Goal: Task Accomplishment & Management: Manage account settings

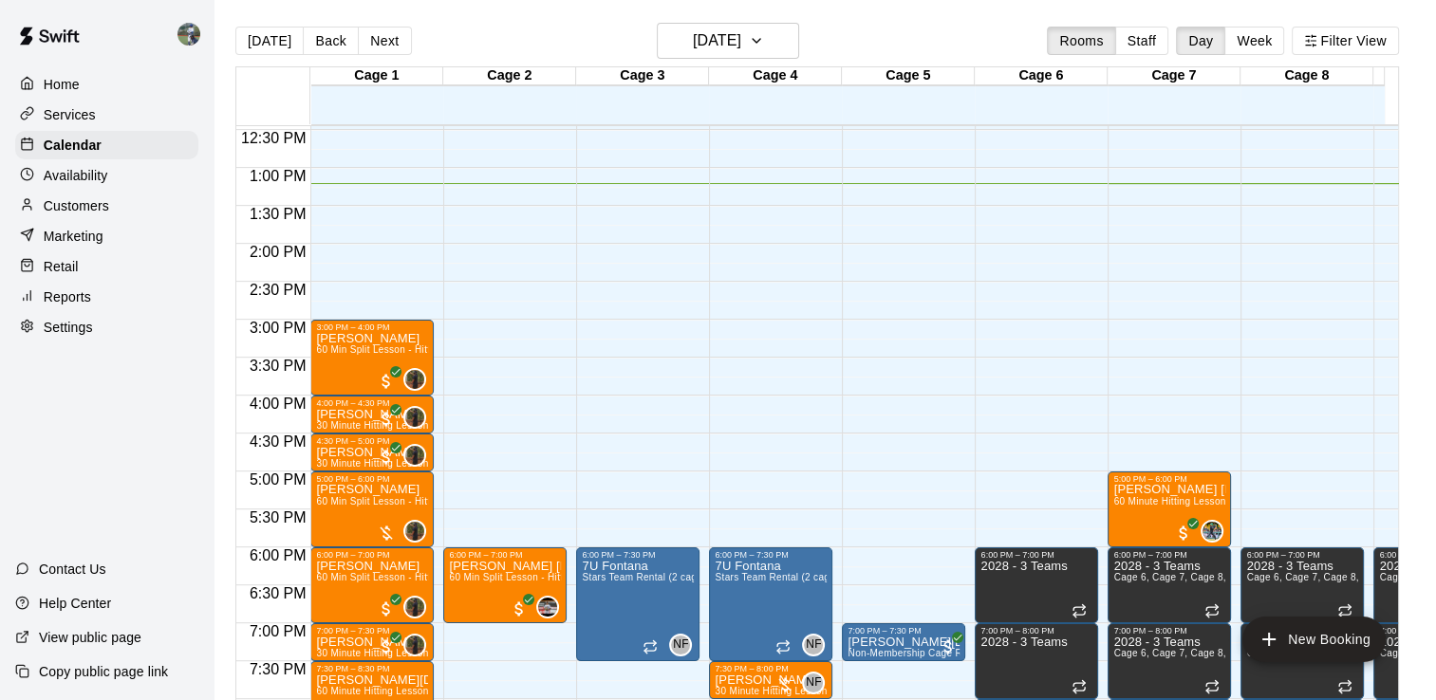
scroll to position [945, 0]
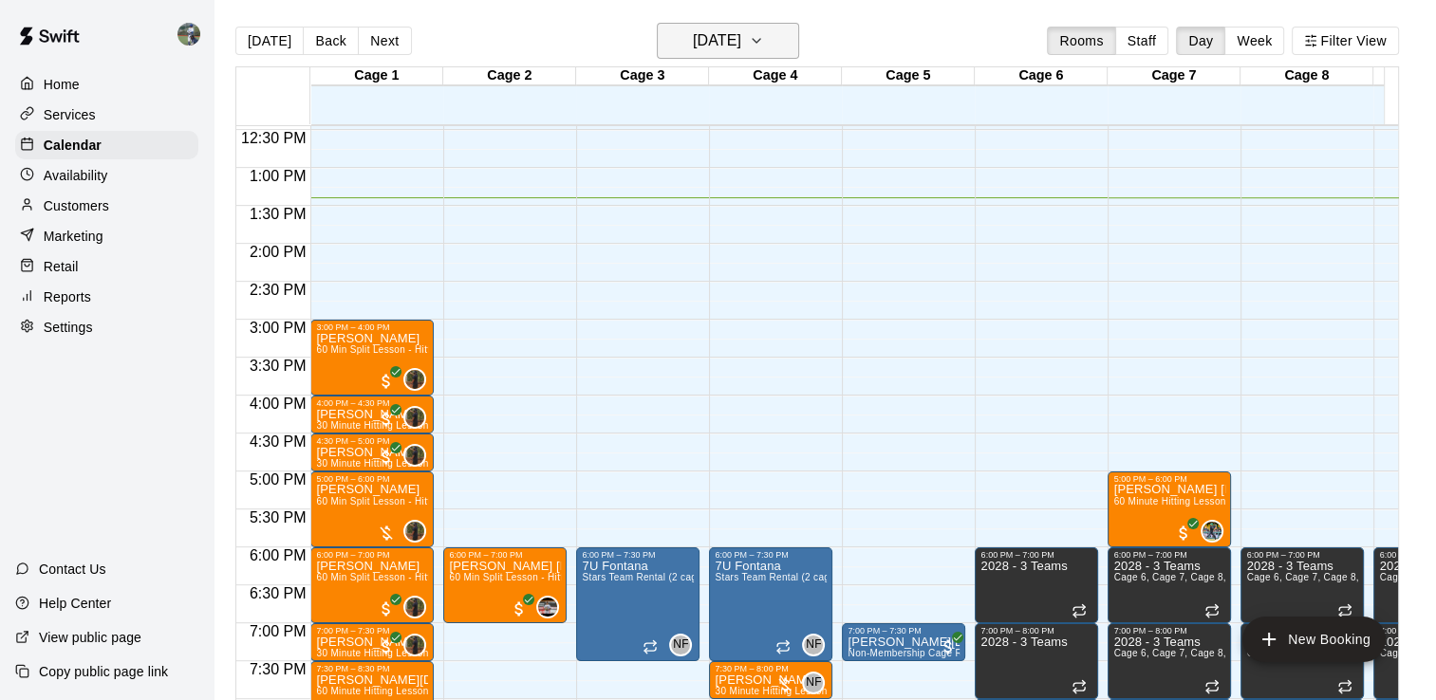
click at [741, 51] on h6 "[DATE]" at bounding box center [717, 41] width 48 height 27
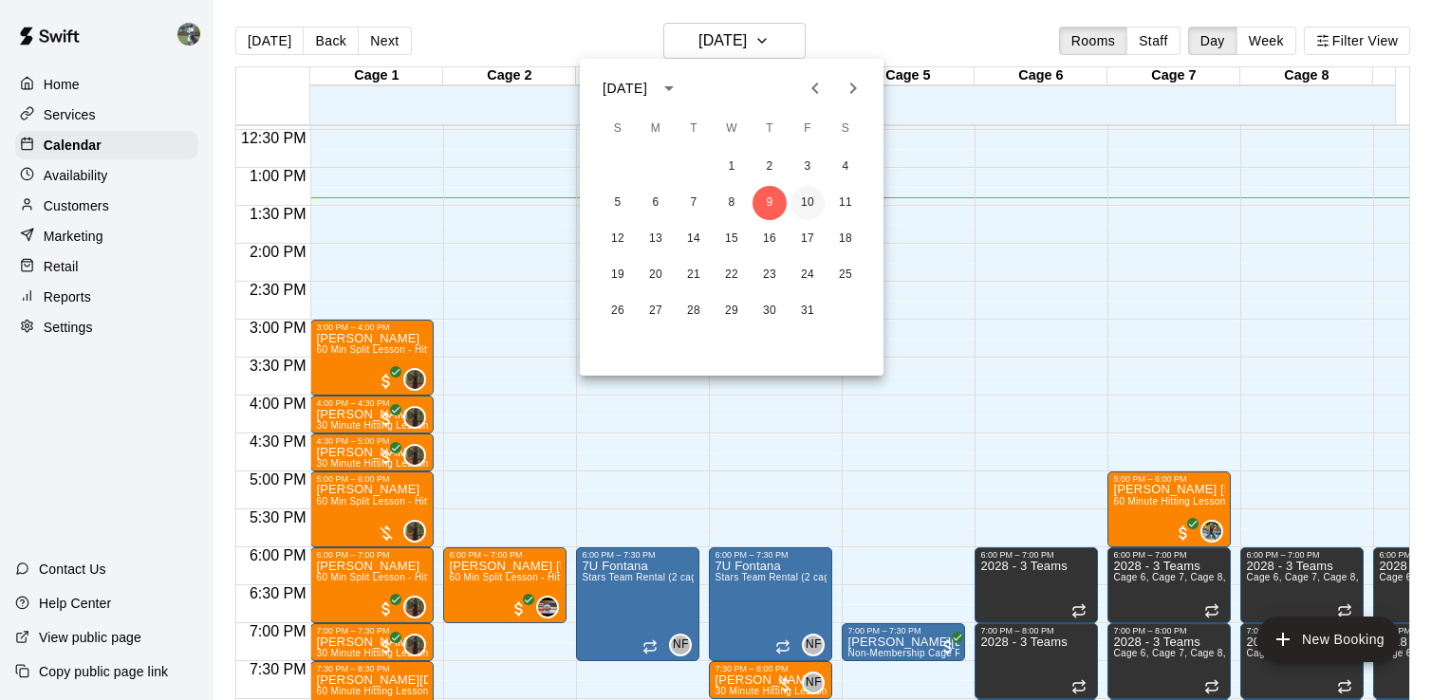
click at [809, 198] on button "10" at bounding box center [808, 203] width 34 height 34
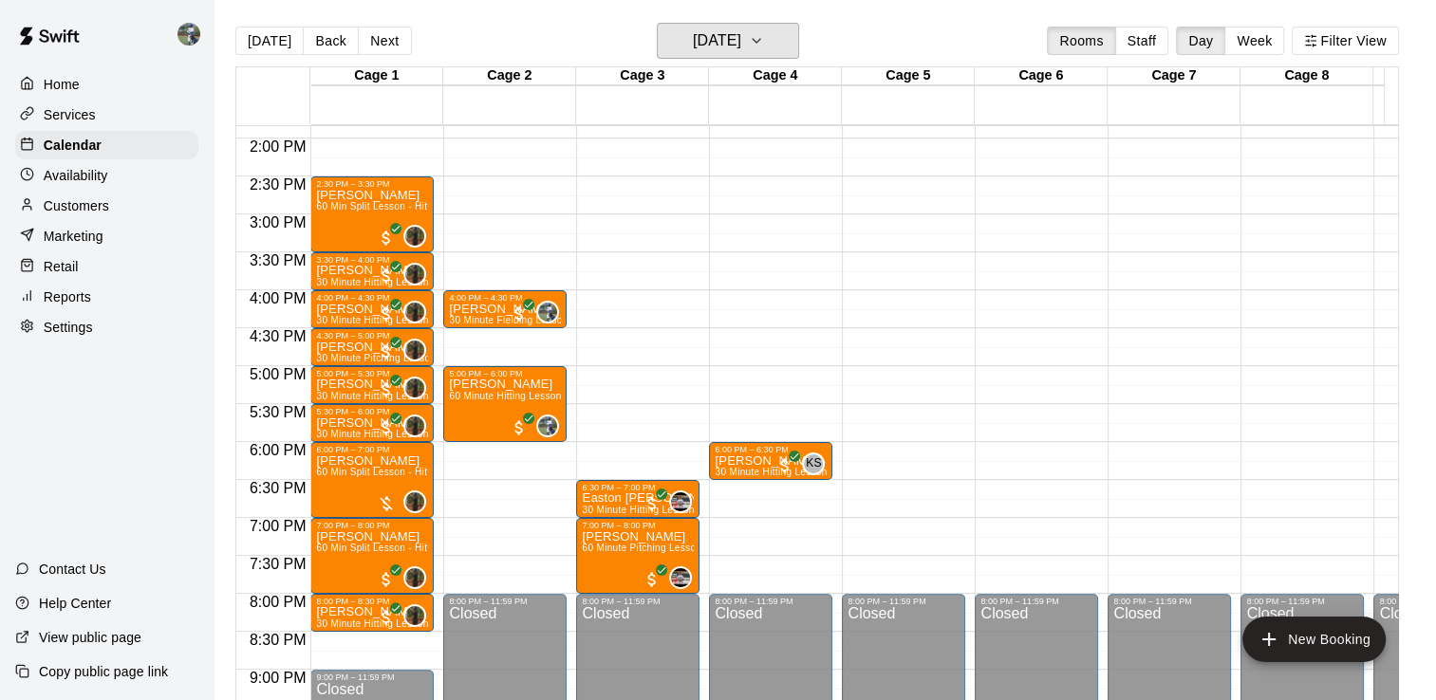
scroll to position [1049, 0]
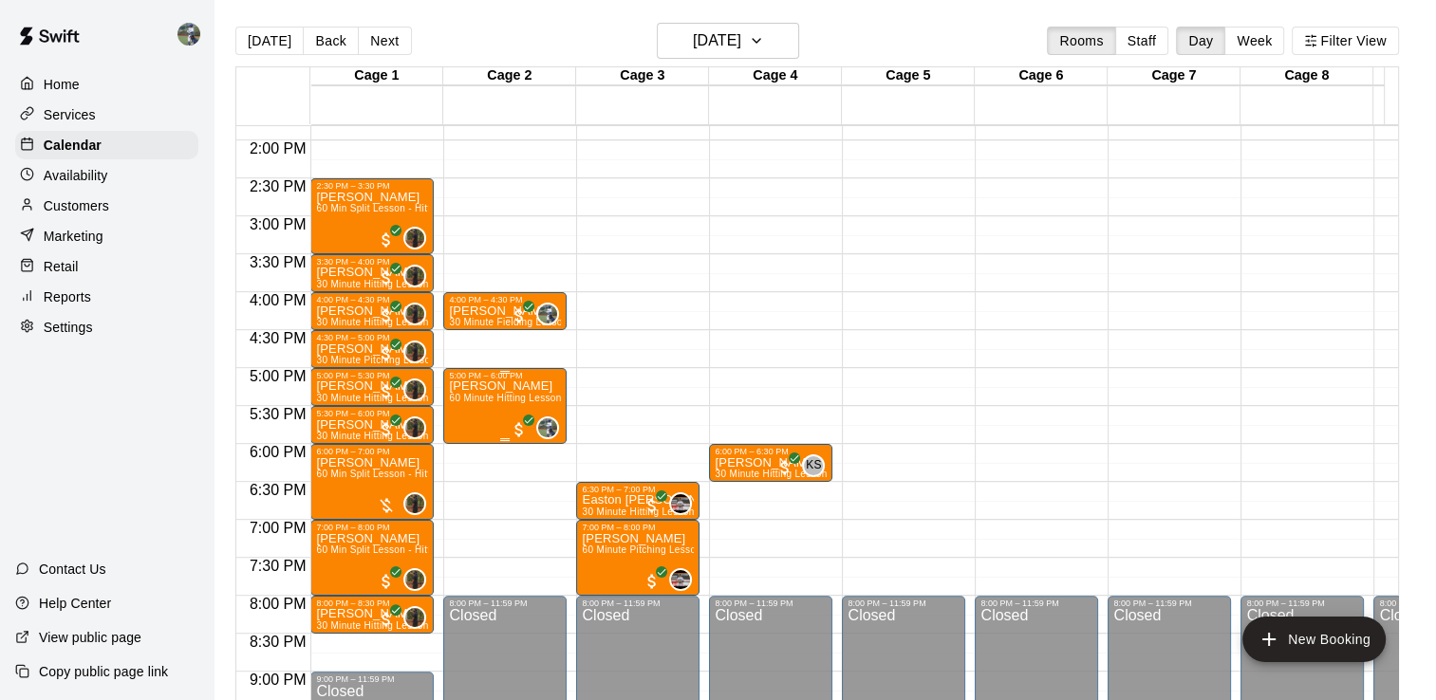
click at [478, 386] on p "[PERSON_NAME]" at bounding box center [505, 386] width 112 height 0
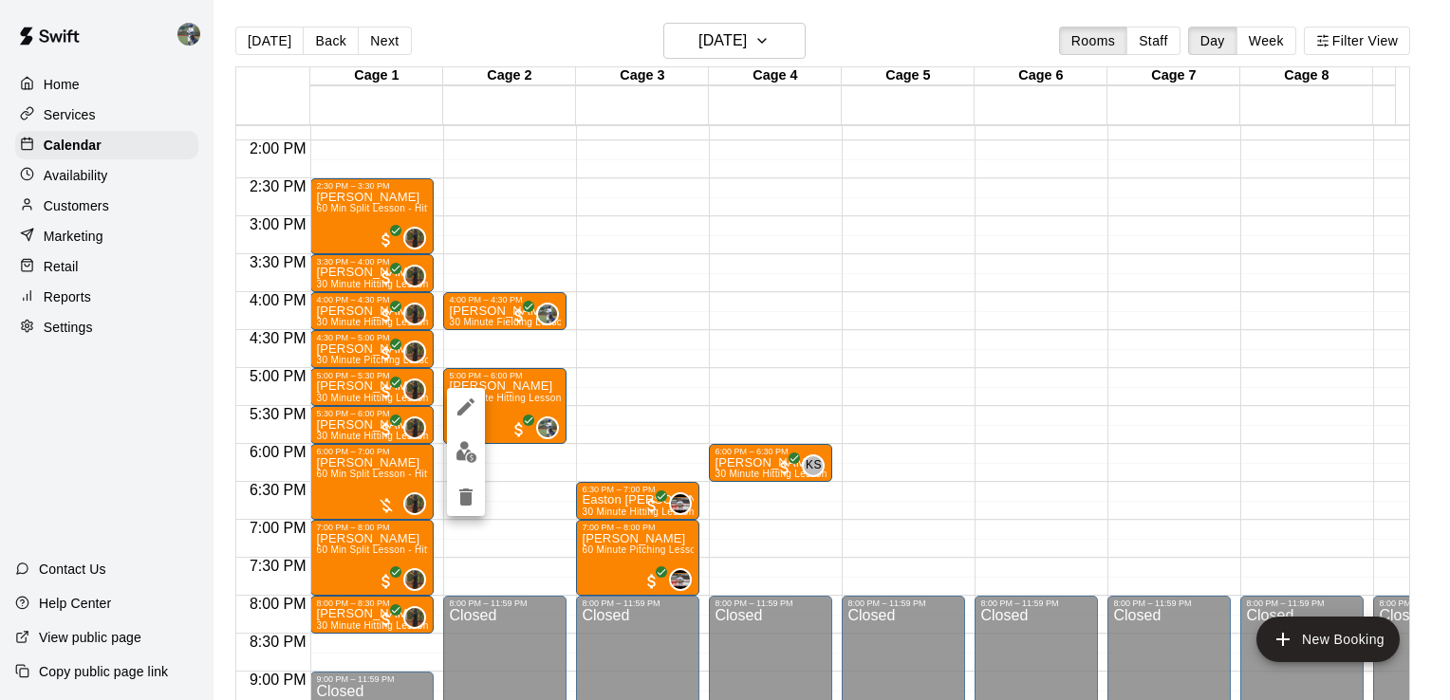
click at [1014, 288] on div at bounding box center [725, 350] width 1450 height 700
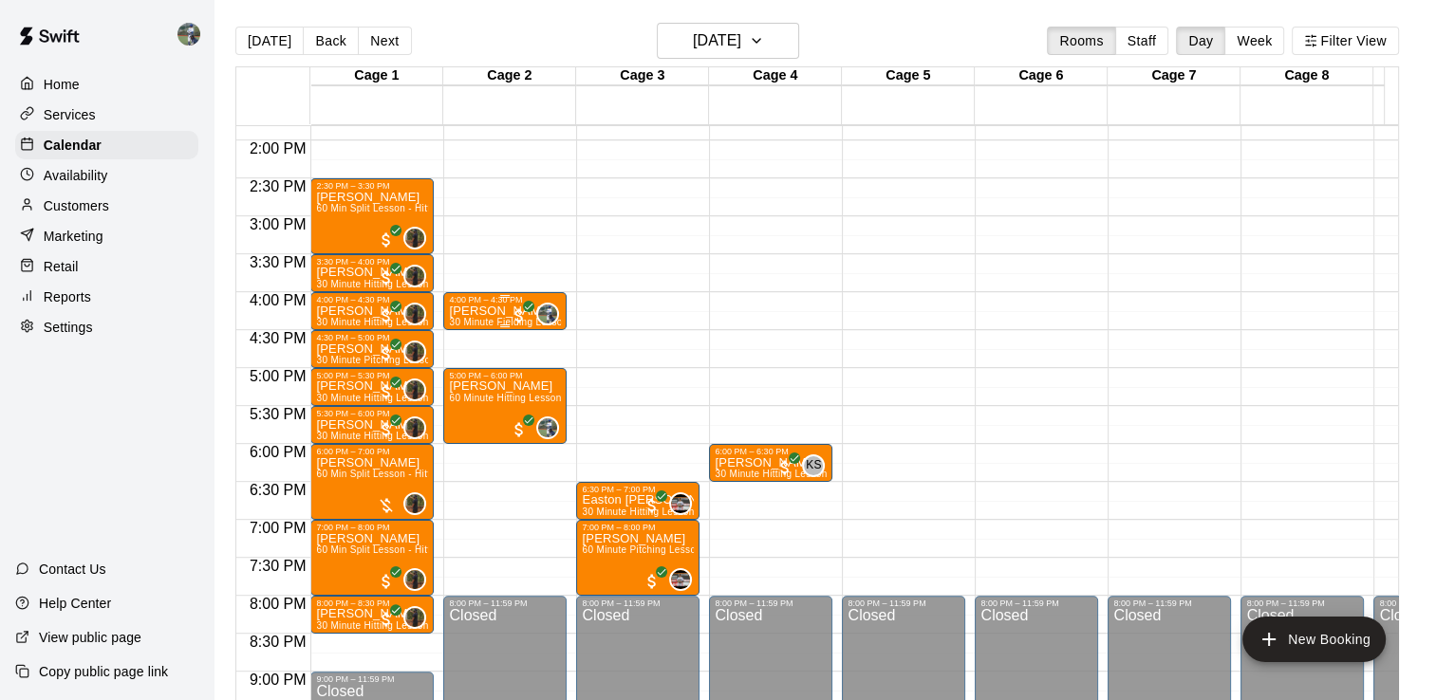
click at [482, 311] on p "[PERSON_NAME]" at bounding box center [505, 311] width 112 height 0
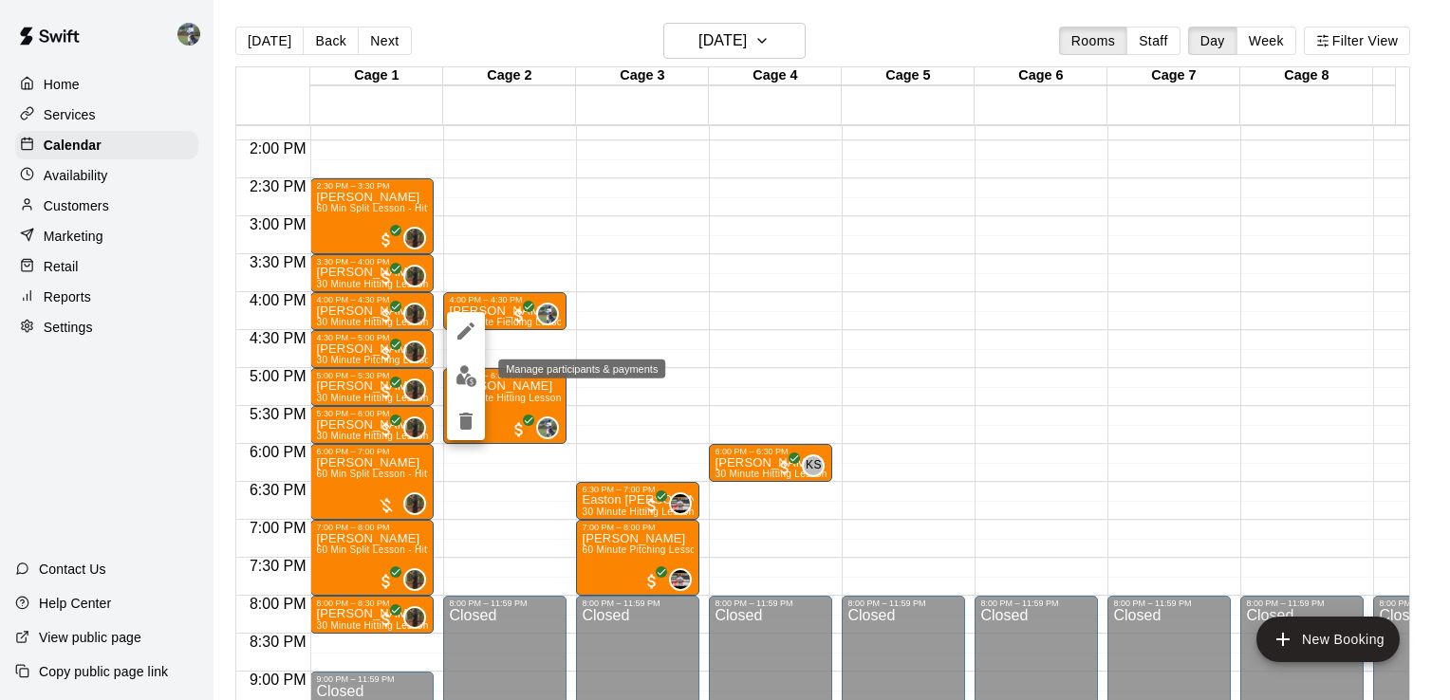
click at [468, 383] on img "edit" at bounding box center [467, 376] width 22 height 22
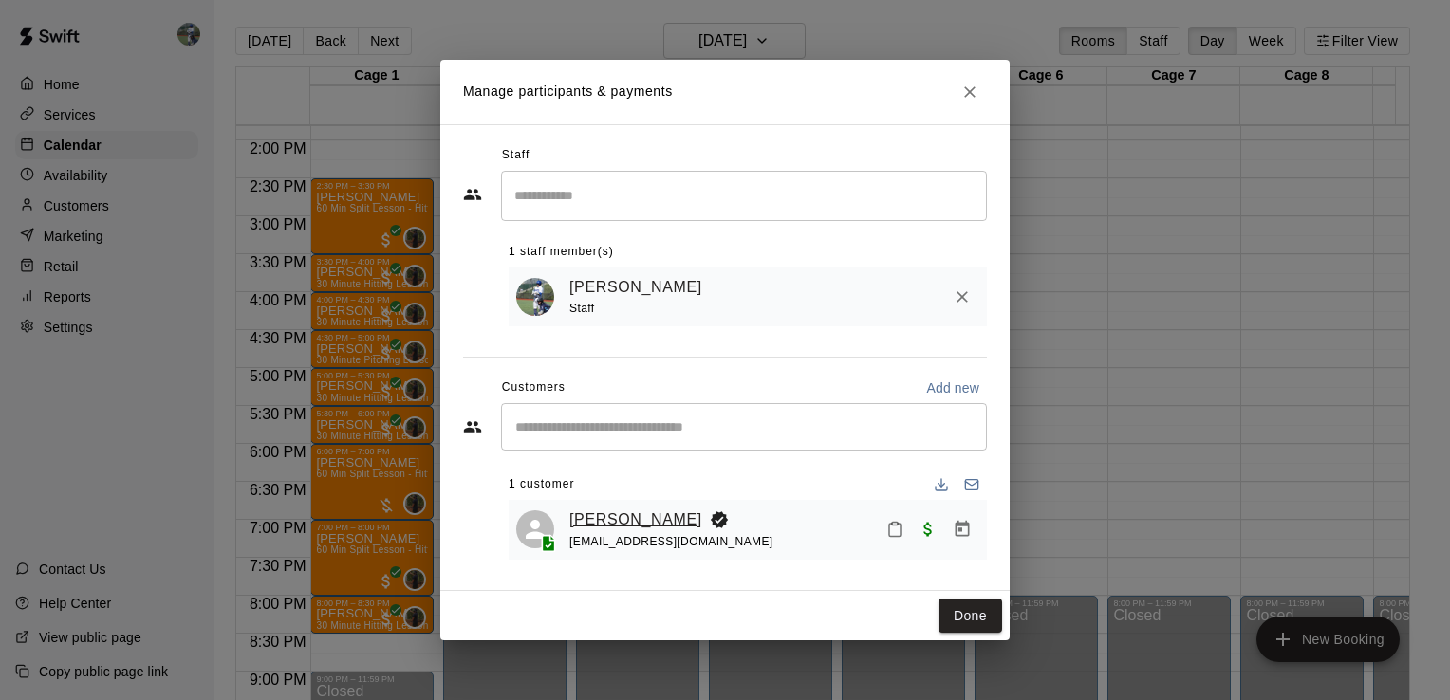
click at [616, 519] on link "[PERSON_NAME]" at bounding box center [635, 520] width 133 height 25
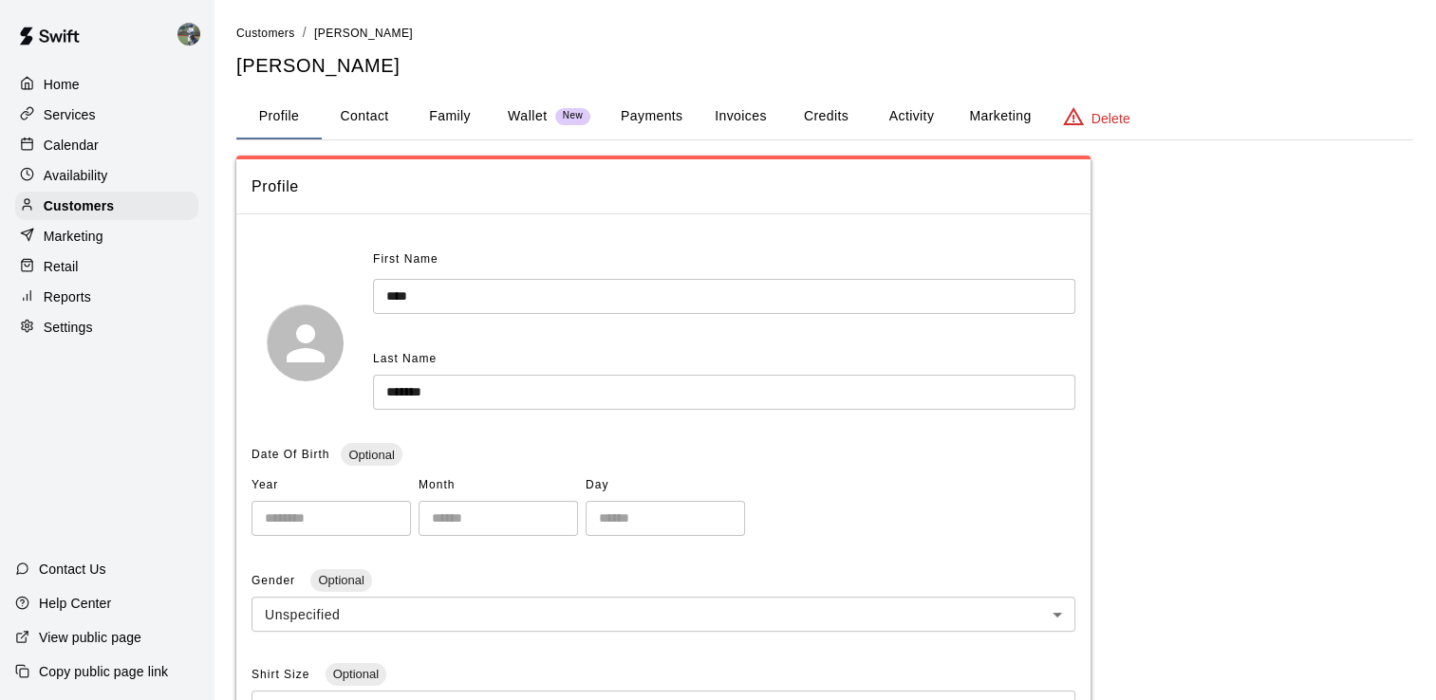
click at [359, 107] on button "Contact" at bounding box center [364, 117] width 85 height 46
select select "**"
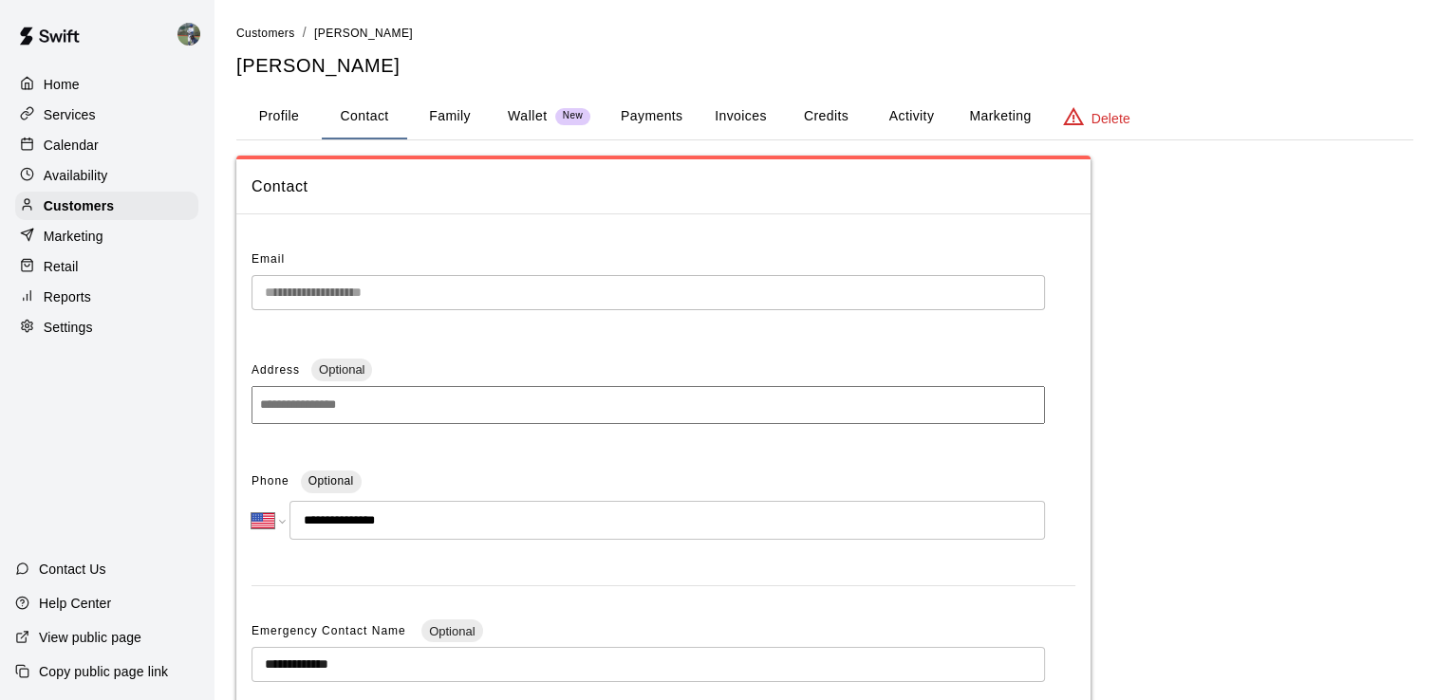
scroll to position [49, 0]
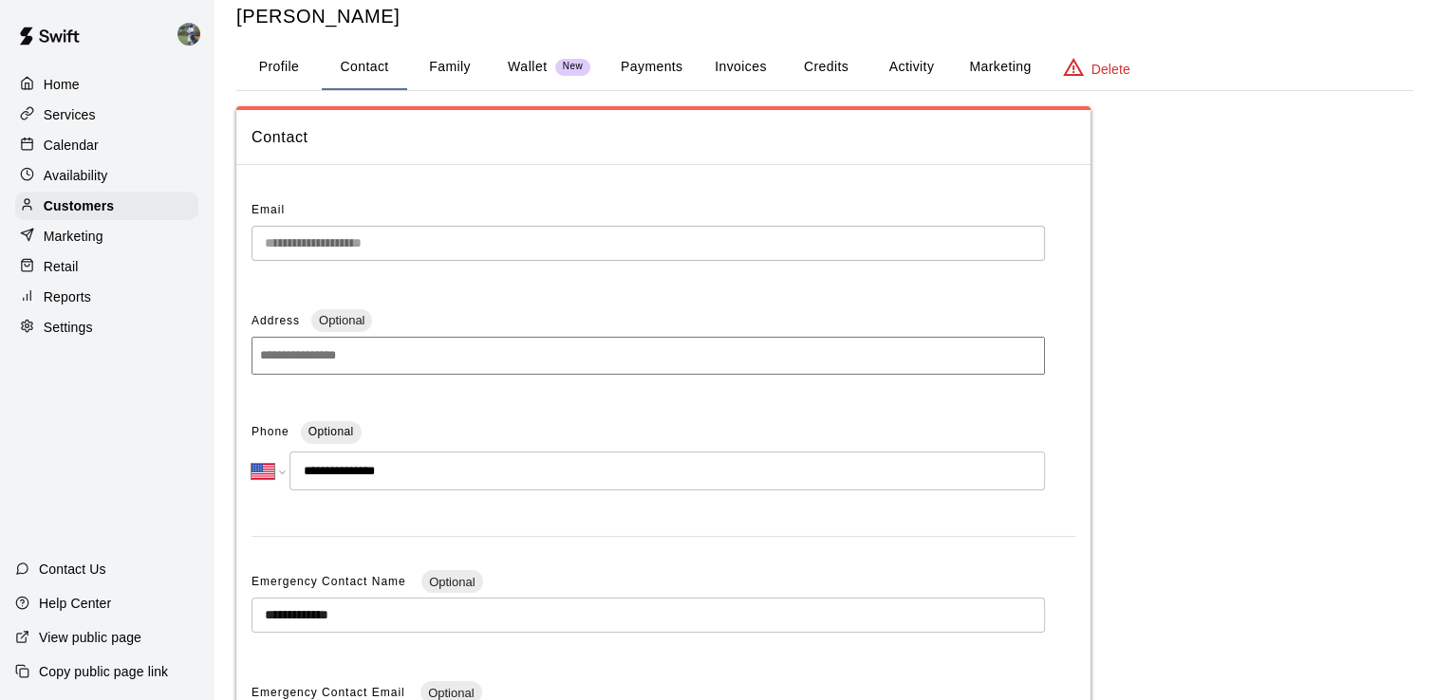
click at [125, 153] on div "Calendar" at bounding box center [106, 145] width 183 height 28
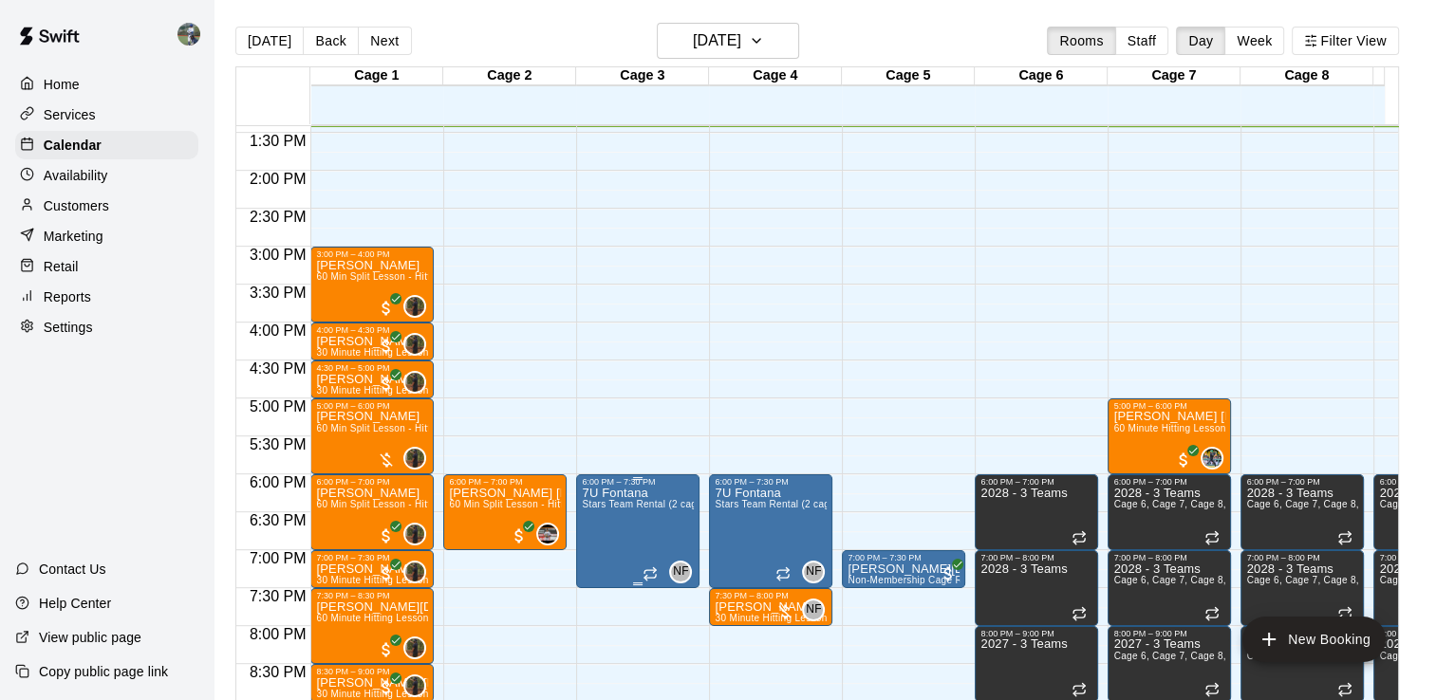
scroll to position [1057, 0]
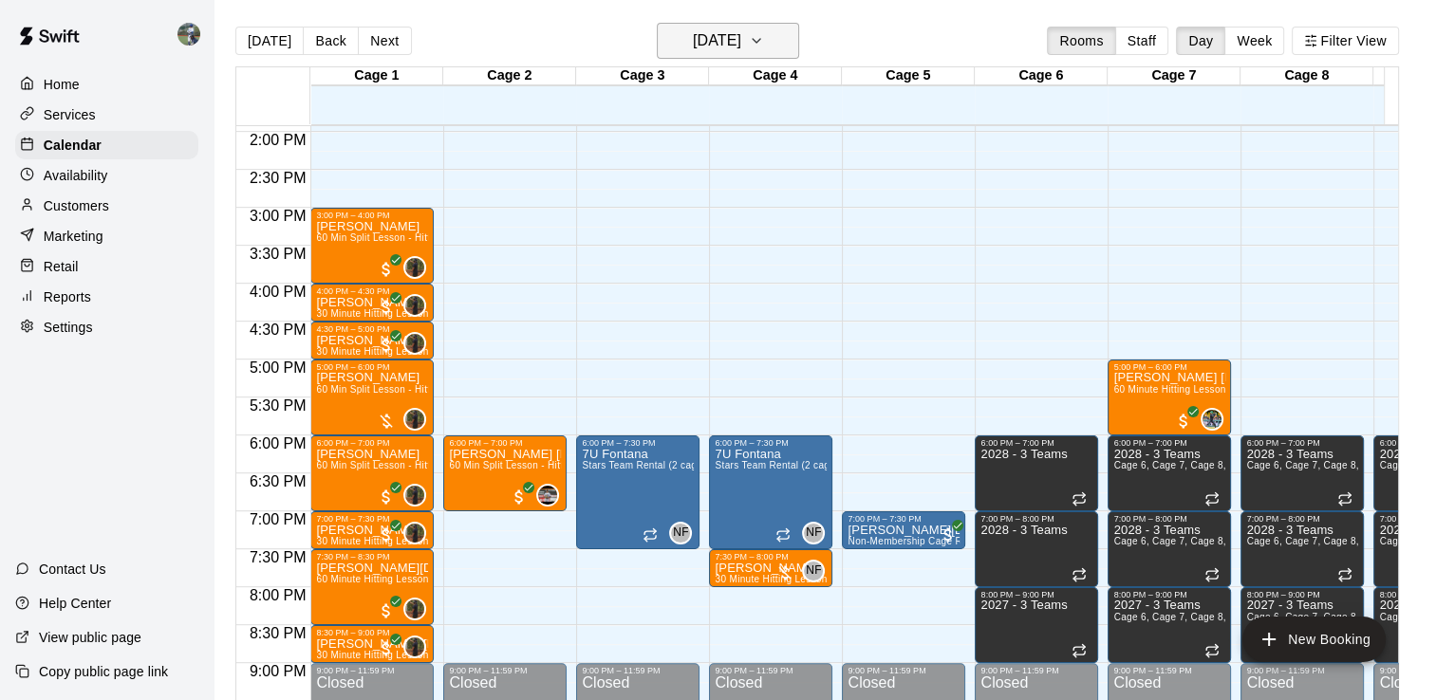
click at [764, 42] on icon "button" at bounding box center [756, 40] width 15 height 23
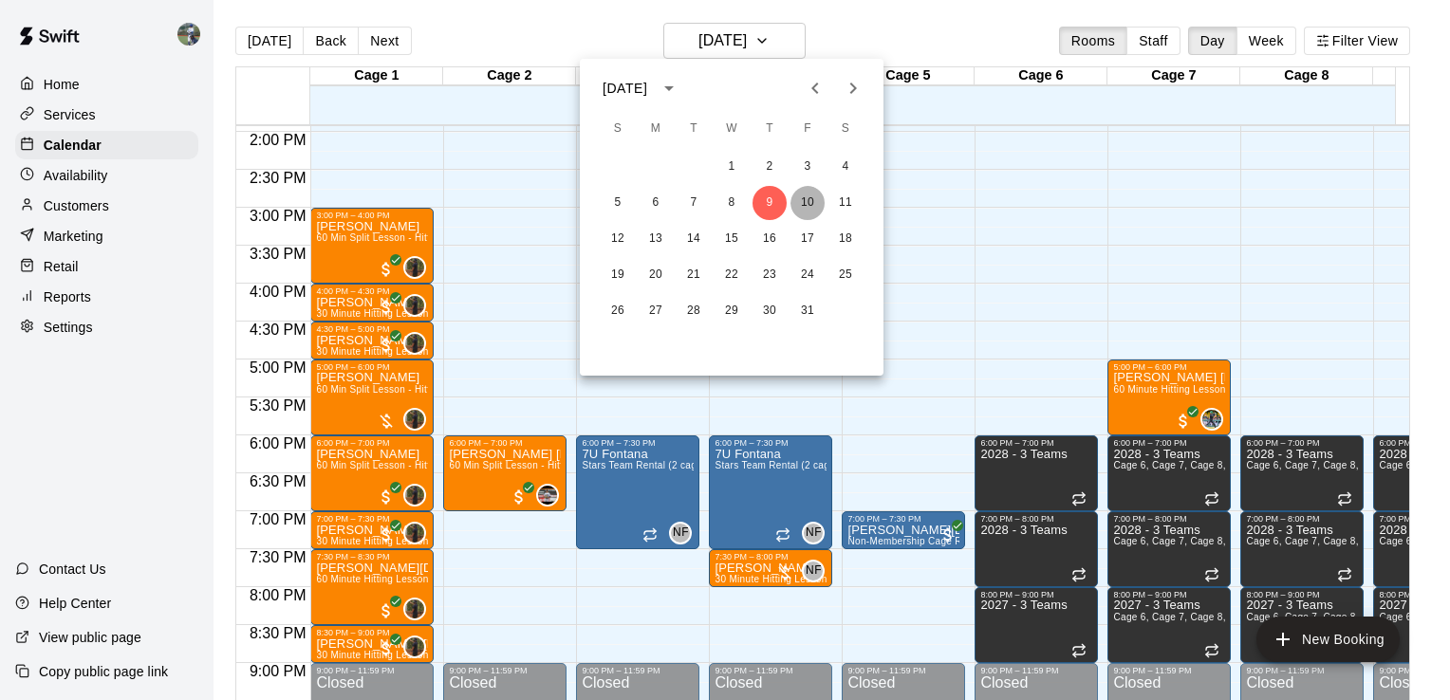
click at [806, 212] on button "10" at bounding box center [808, 203] width 34 height 34
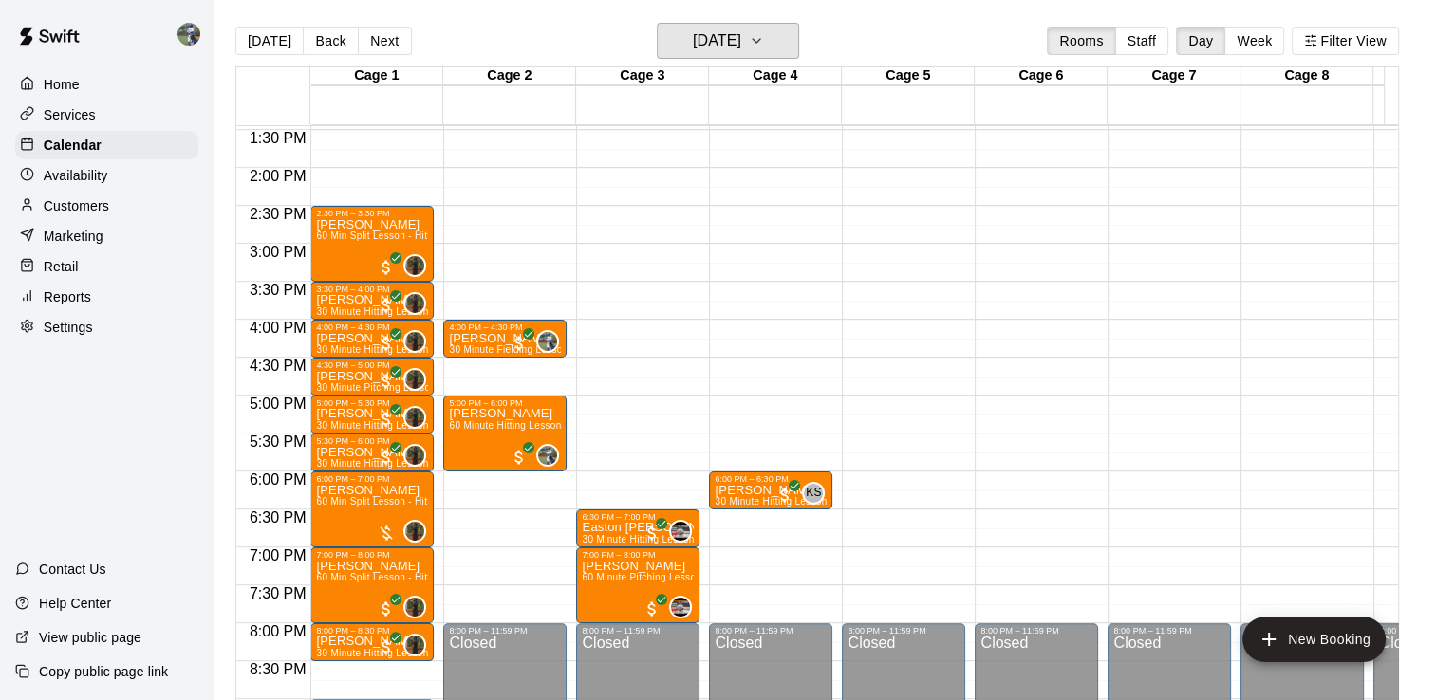
scroll to position [1021, 0]
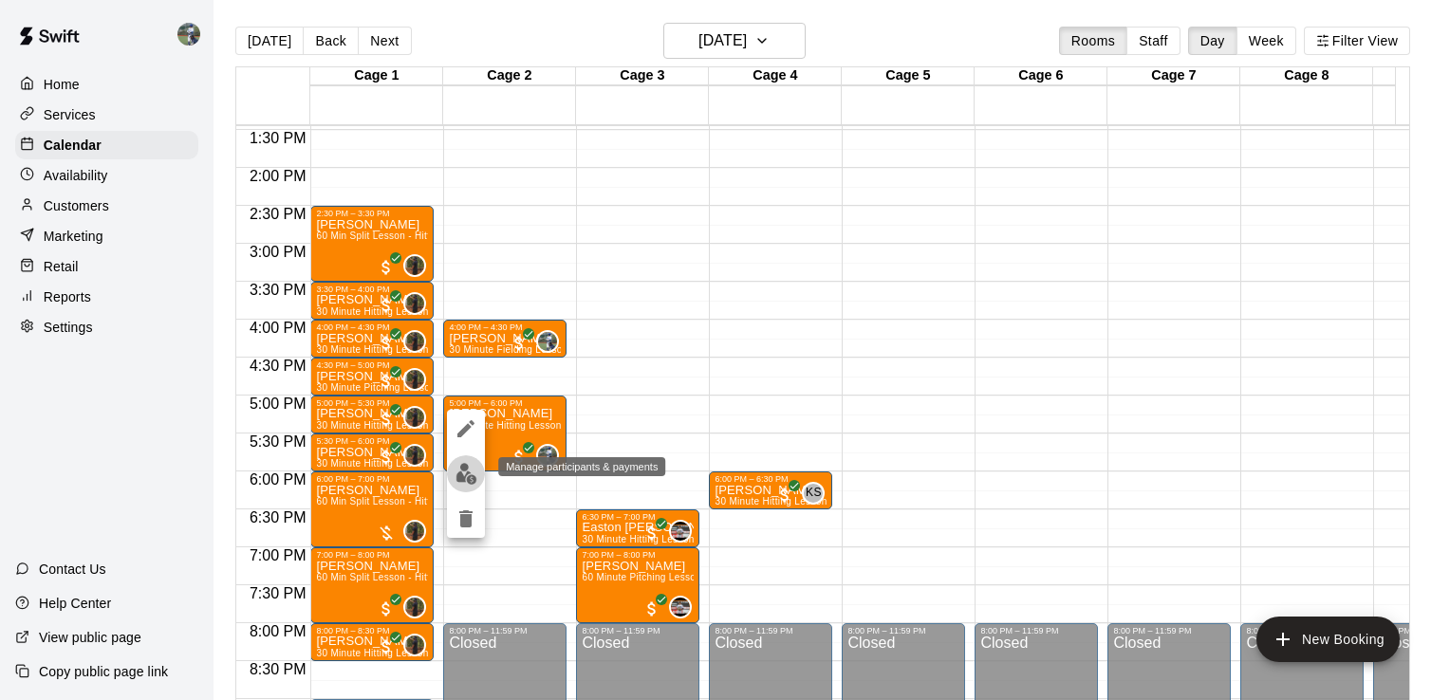
click at [465, 478] on img "edit" at bounding box center [467, 474] width 22 height 22
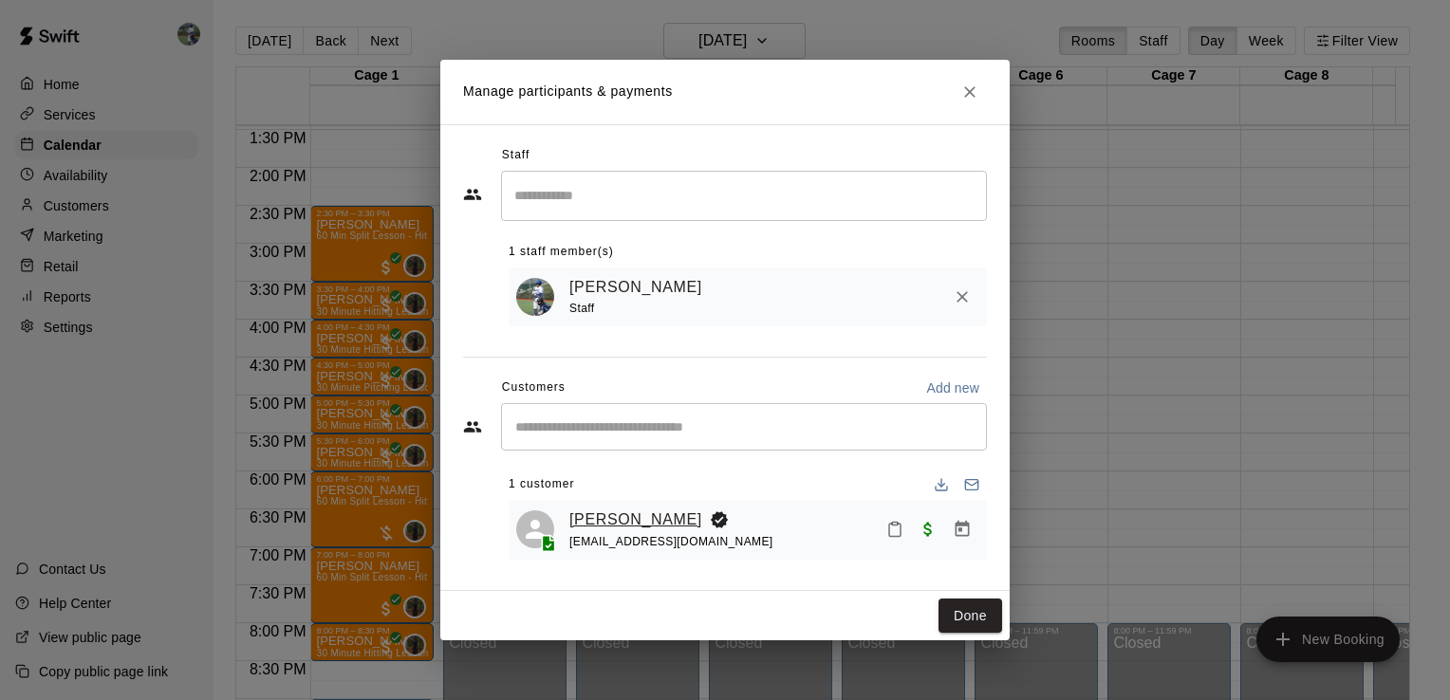
click at [608, 522] on link "[PERSON_NAME]" at bounding box center [635, 520] width 133 height 25
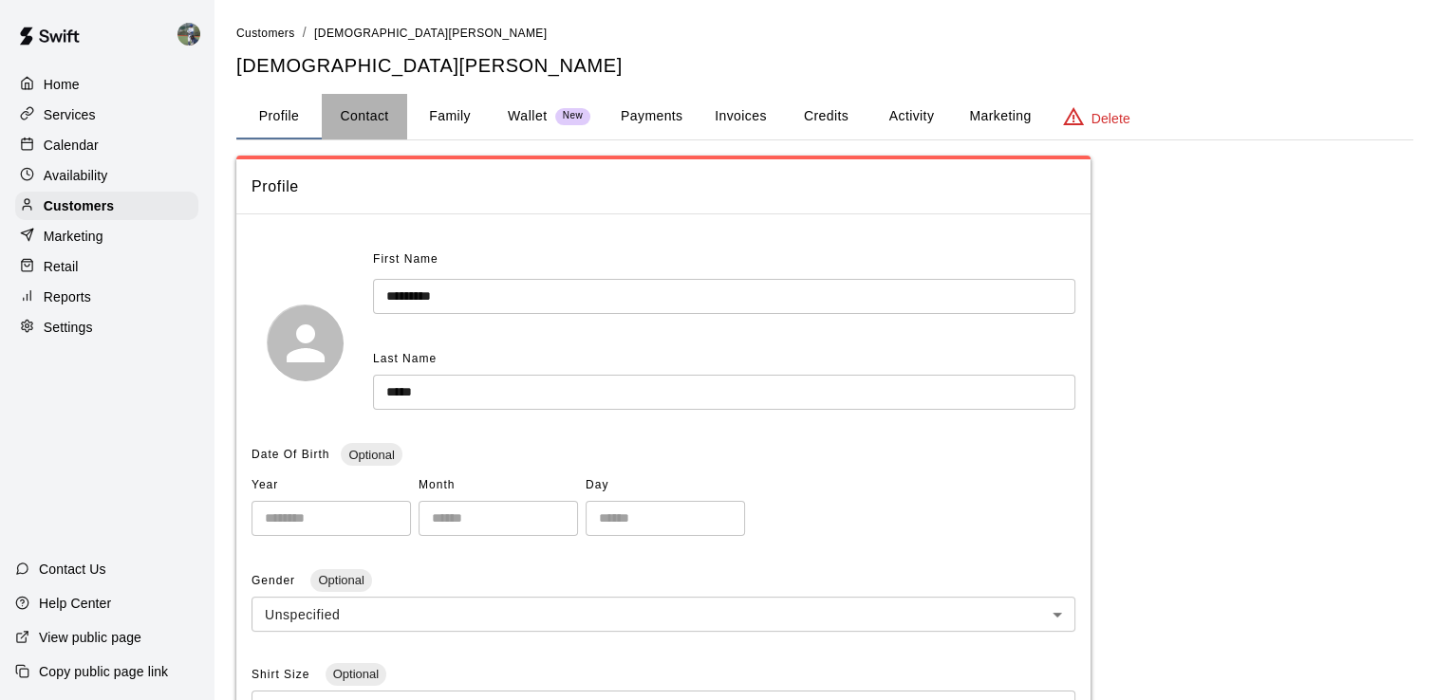
click at [391, 123] on button "Contact" at bounding box center [364, 117] width 85 height 46
select select "**"
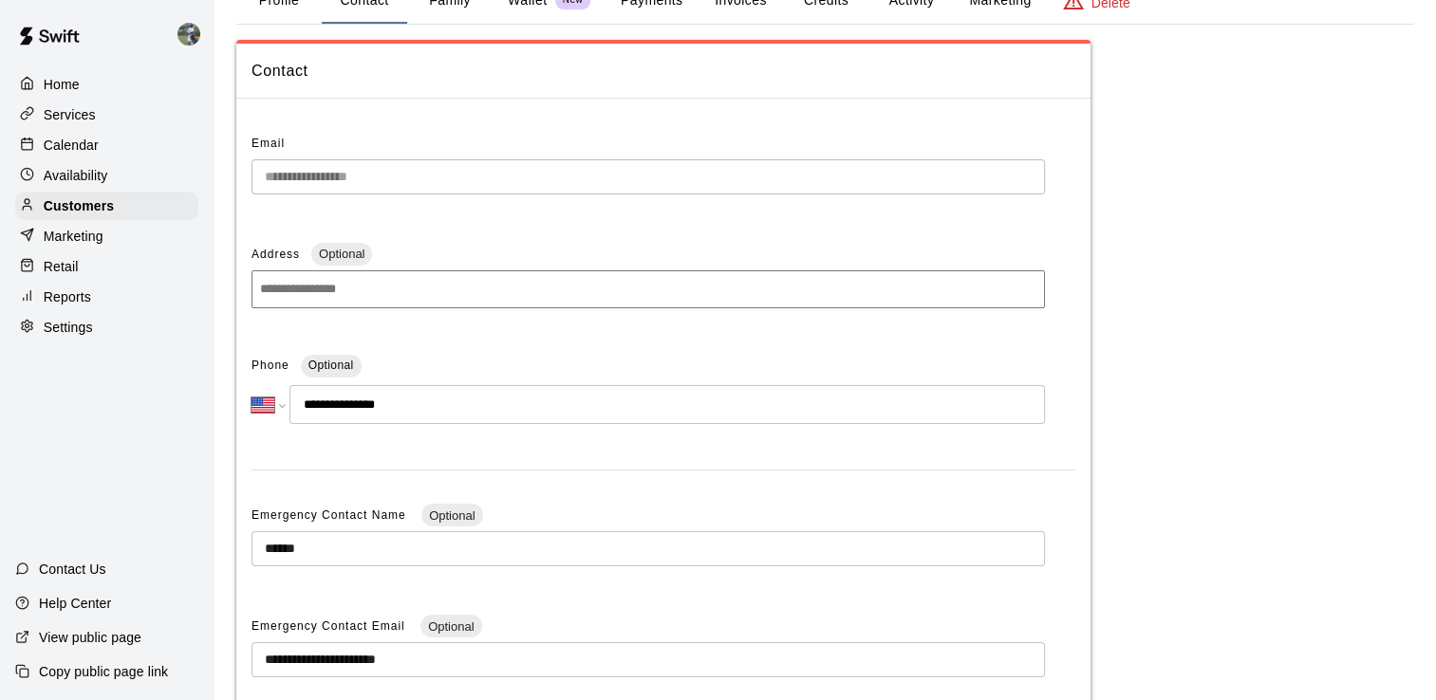
scroll to position [117, 0]
click at [96, 159] on div "Calendar" at bounding box center [106, 145] width 183 height 28
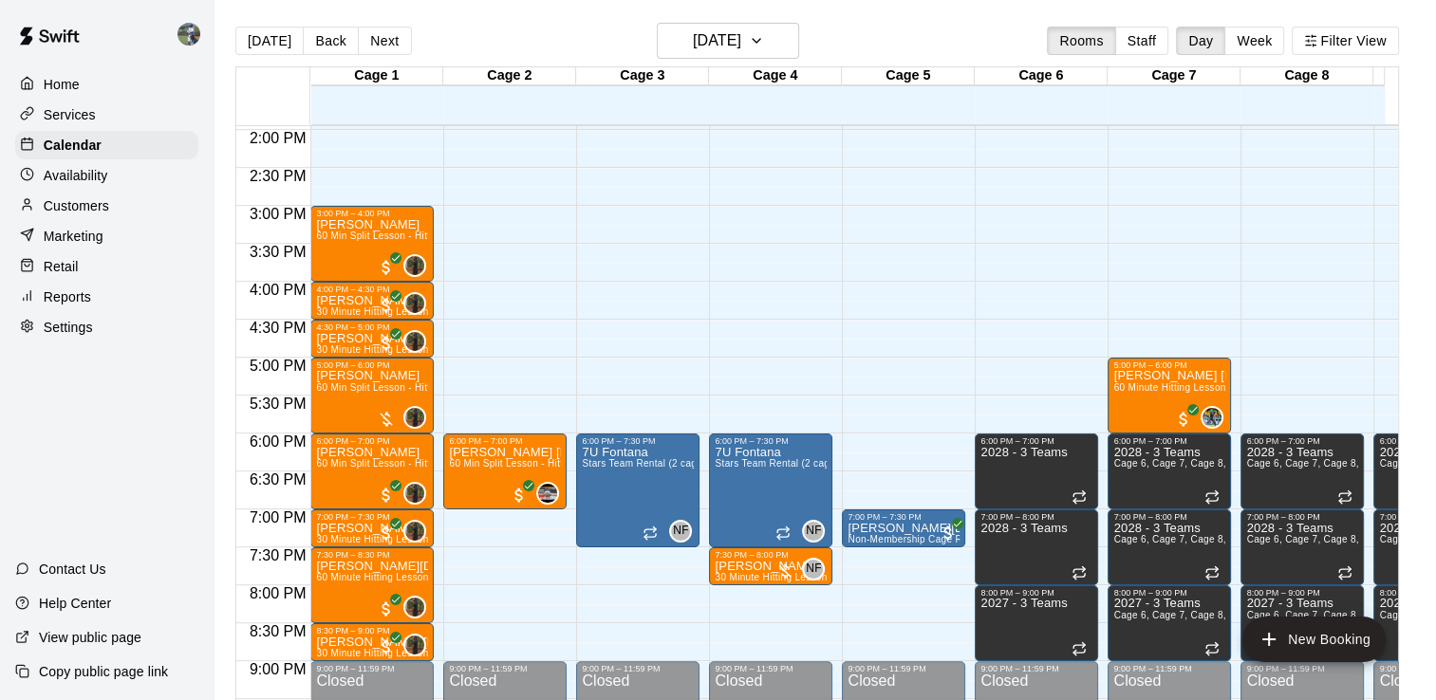
scroll to position [1058, 0]
click at [779, 47] on button "[DATE]" at bounding box center [728, 41] width 142 height 36
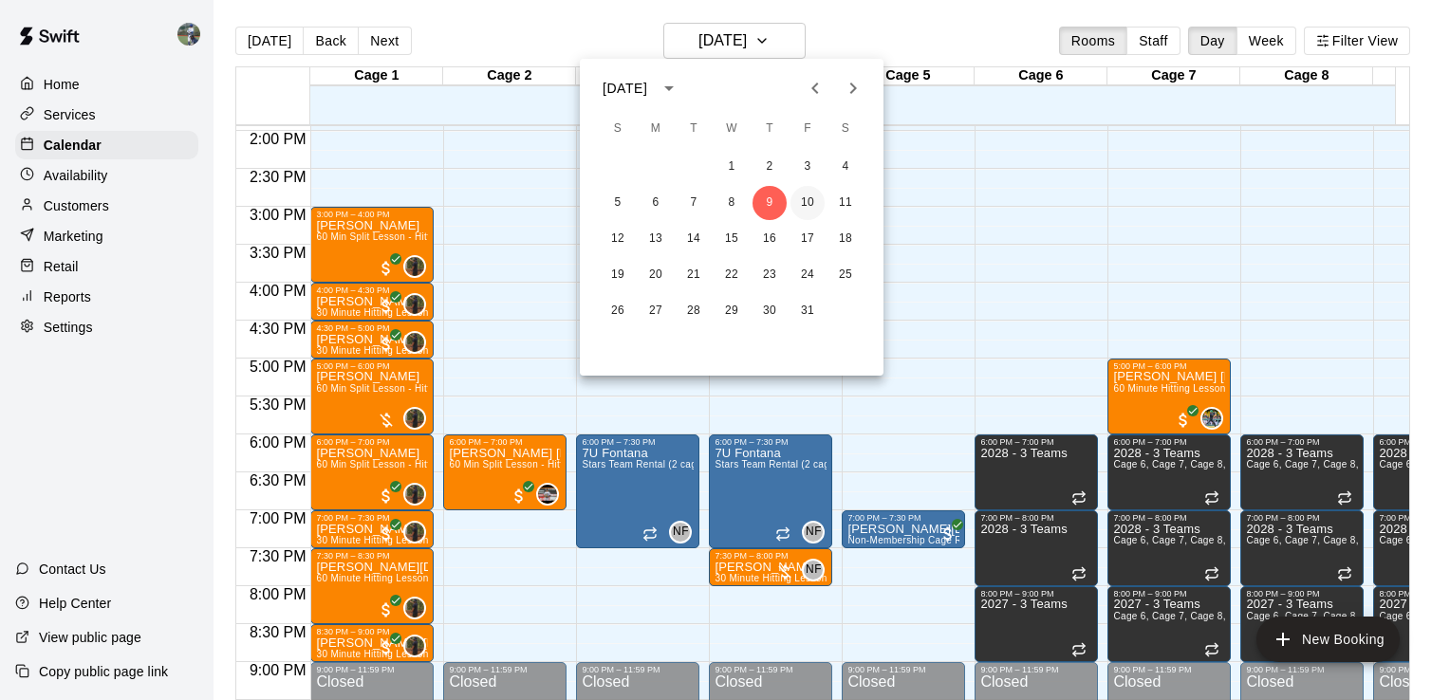
click at [801, 205] on button "10" at bounding box center [808, 203] width 34 height 34
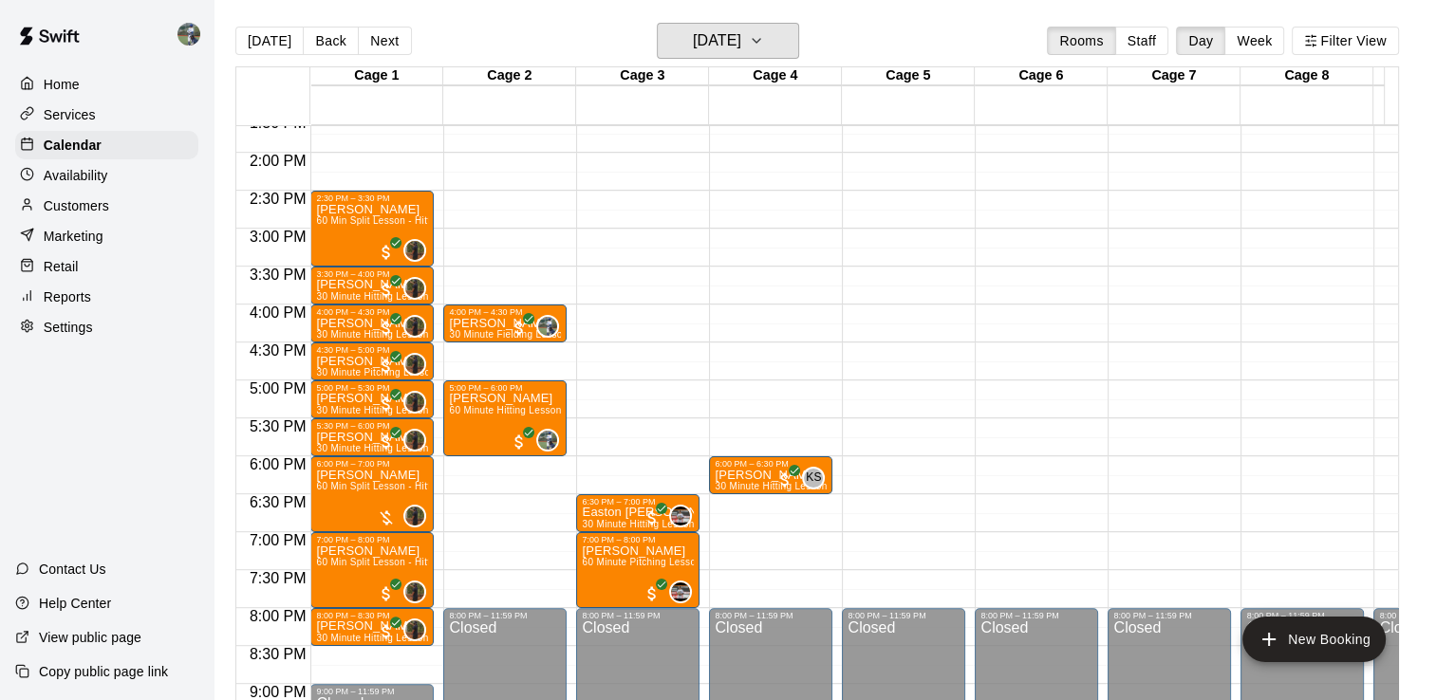
scroll to position [1035, 0]
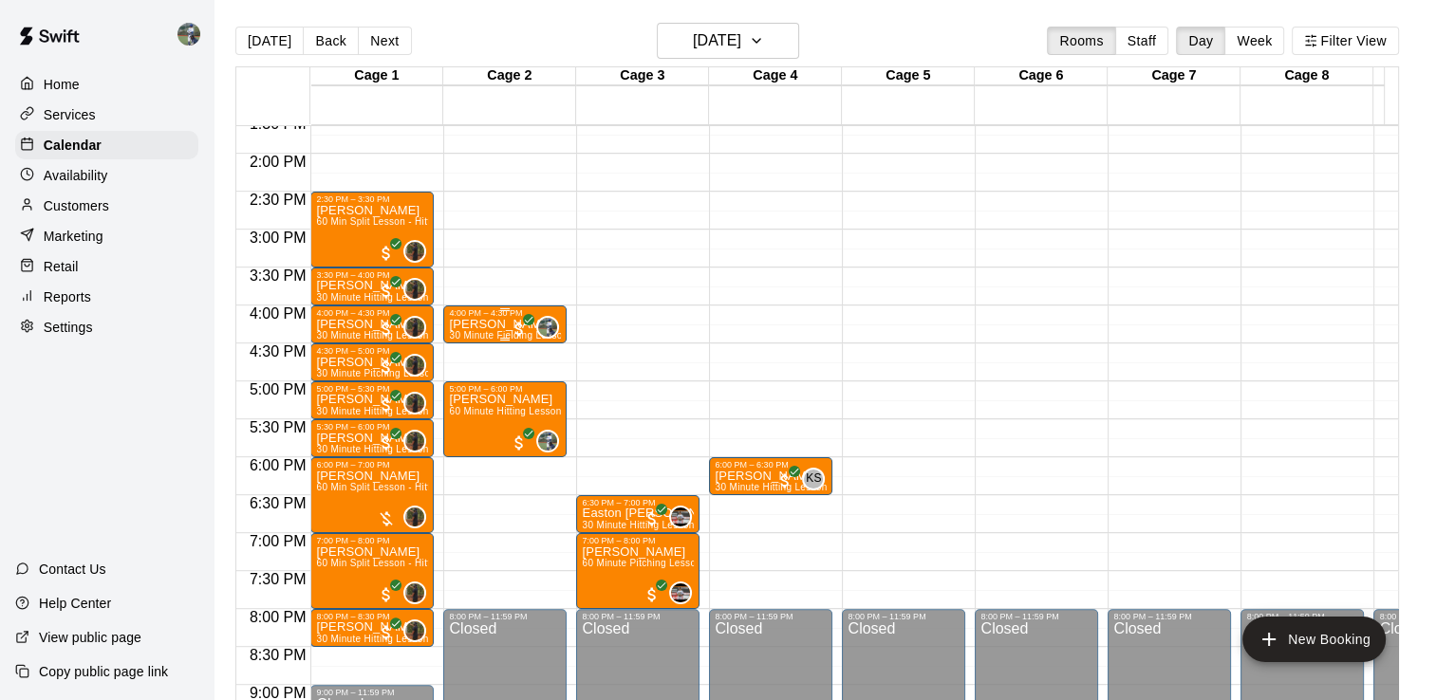
click at [501, 325] on p "[PERSON_NAME]" at bounding box center [505, 325] width 112 height 0
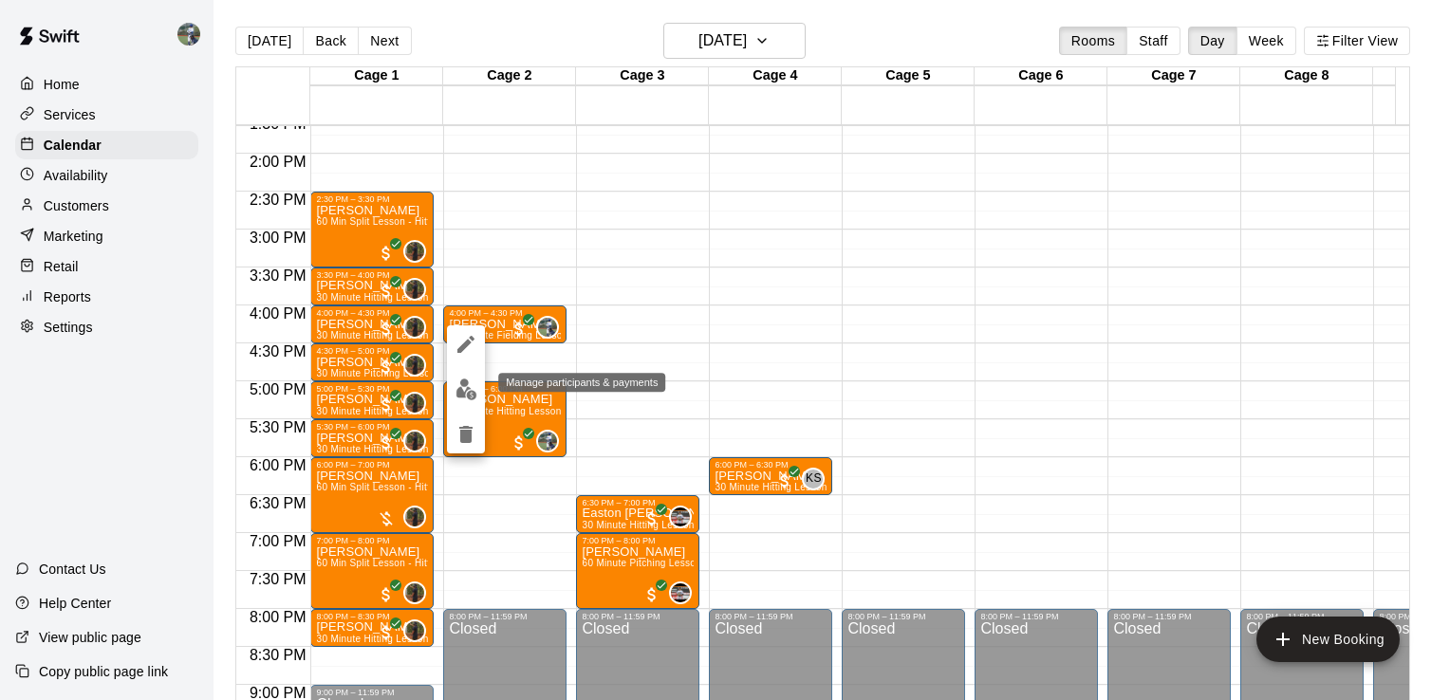
click at [471, 401] on button "edit" at bounding box center [466, 389] width 38 height 37
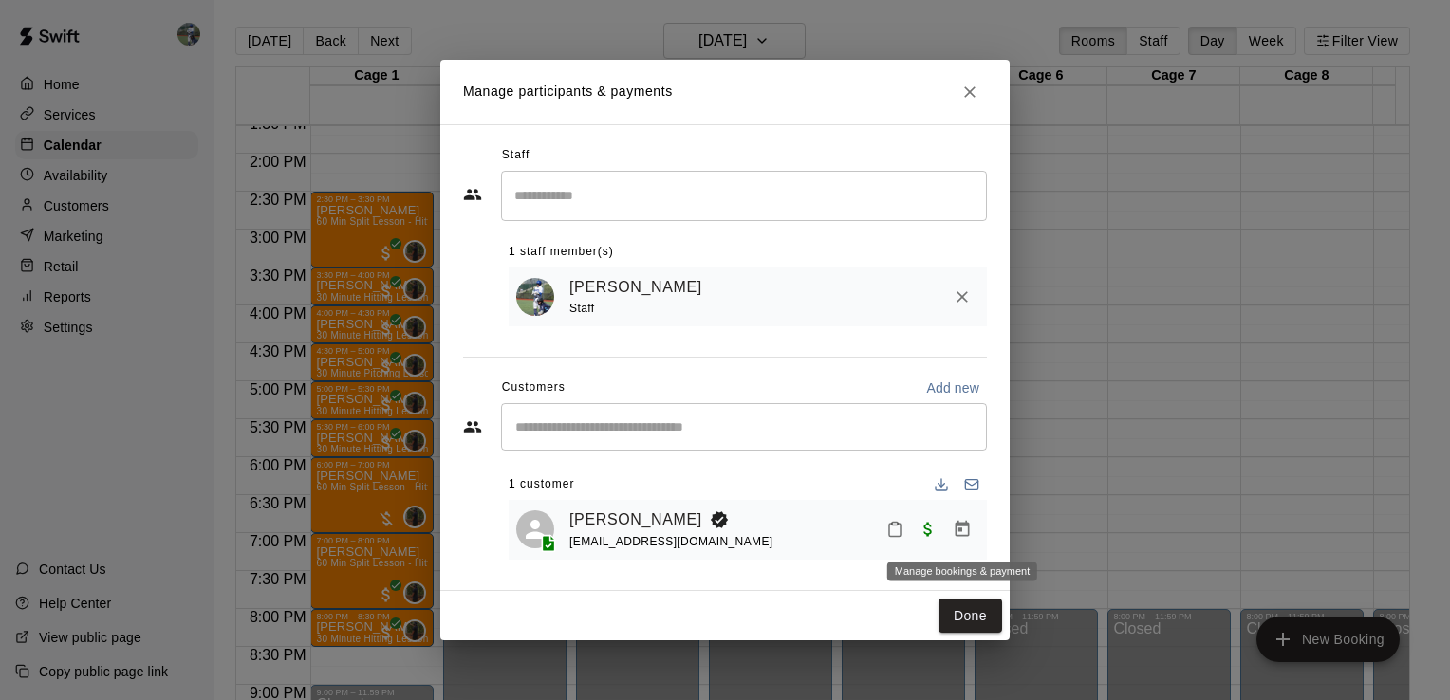
click at [961, 537] on icon "Manage bookings & payment" at bounding box center [963, 529] width 14 height 16
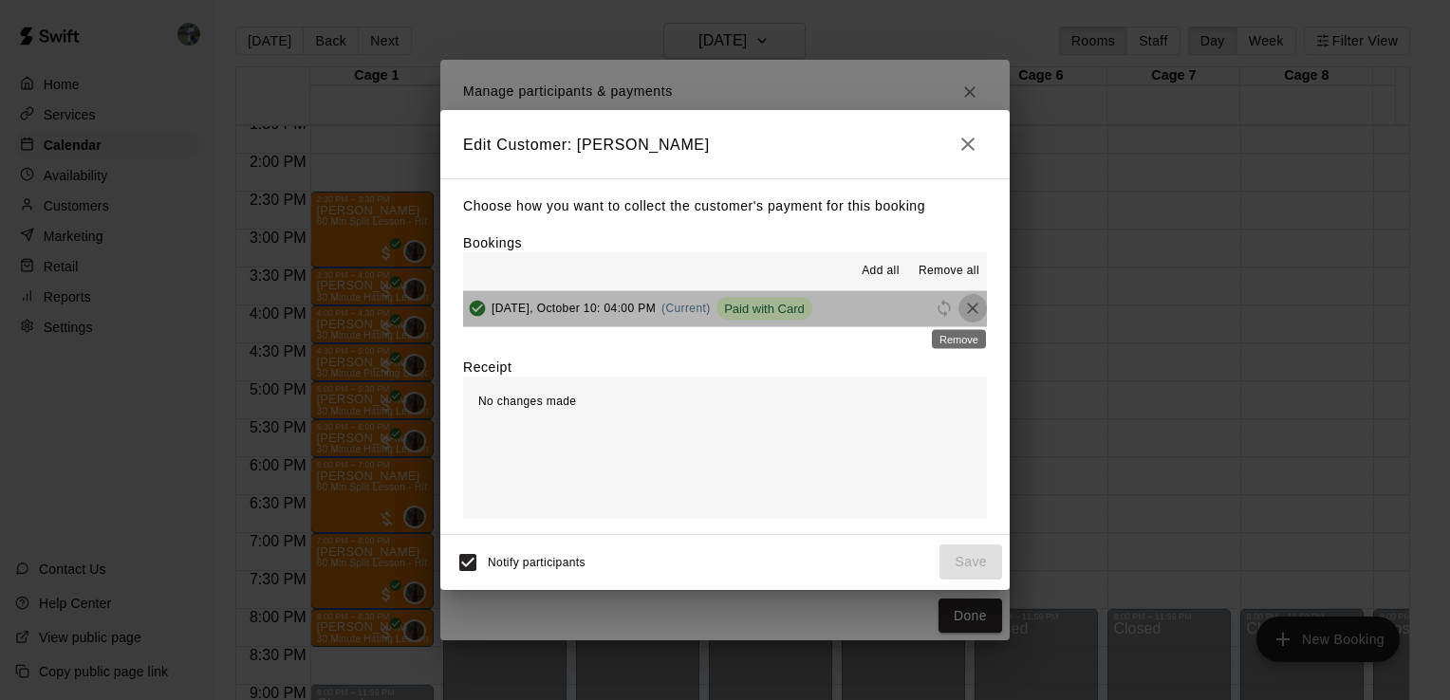
click at [963, 306] on icon "Remove" at bounding box center [972, 308] width 19 height 19
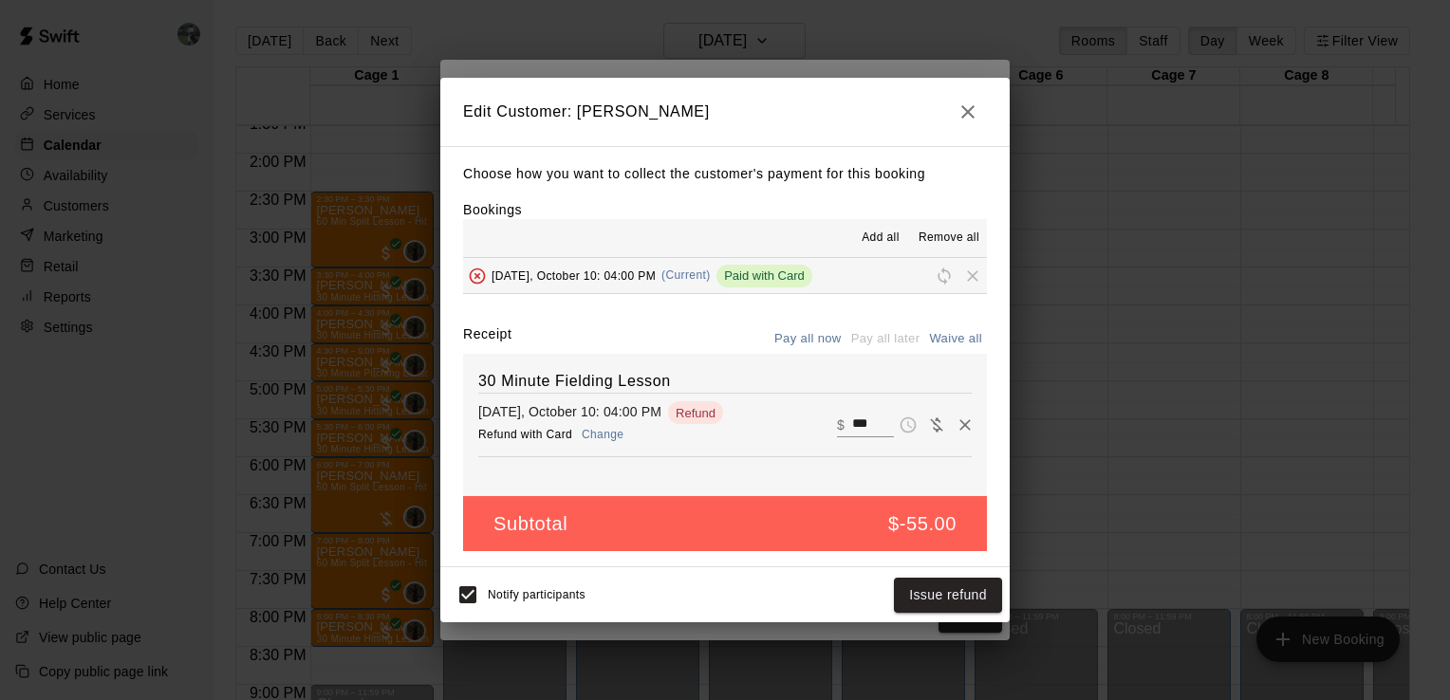
click at [602, 438] on button "Change" at bounding box center [602, 435] width 61 height 28
click at [955, 602] on button "Issue refund" at bounding box center [948, 595] width 108 height 35
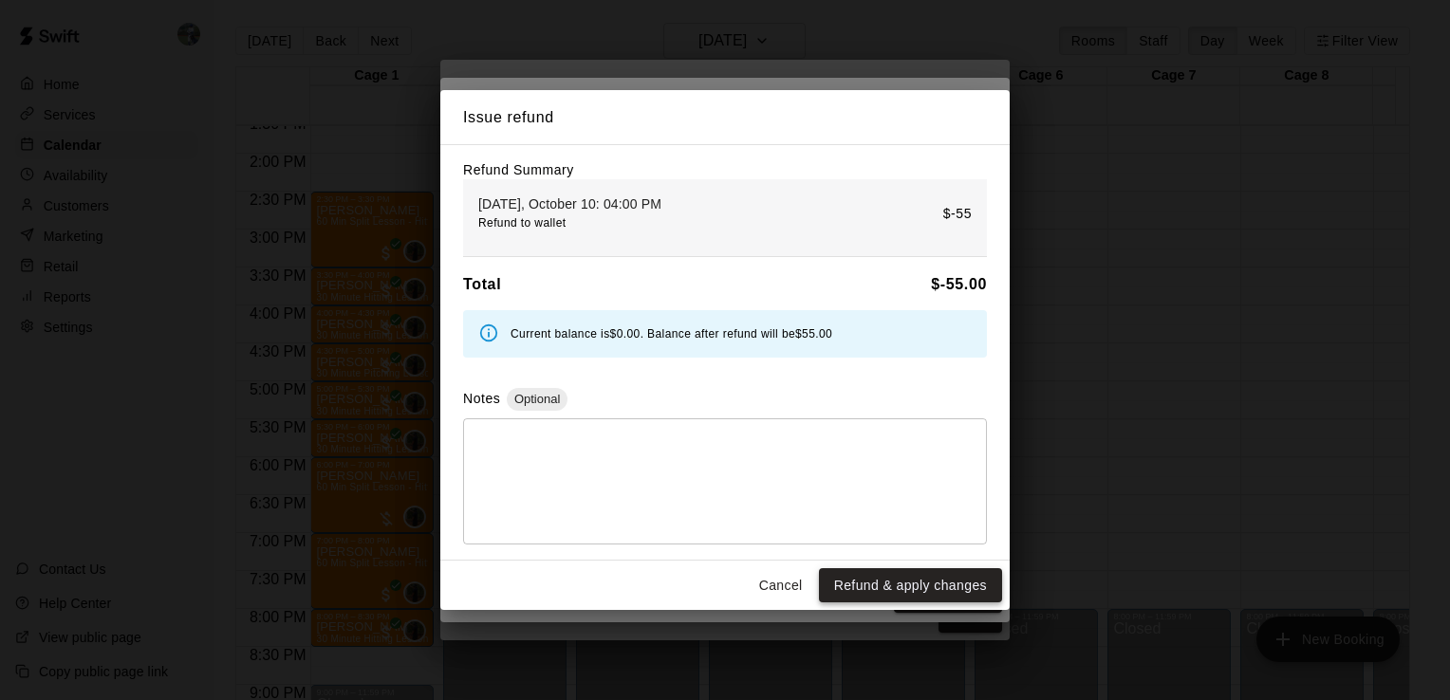
click at [907, 590] on button "Refund & apply changes" at bounding box center [910, 586] width 183 height 35
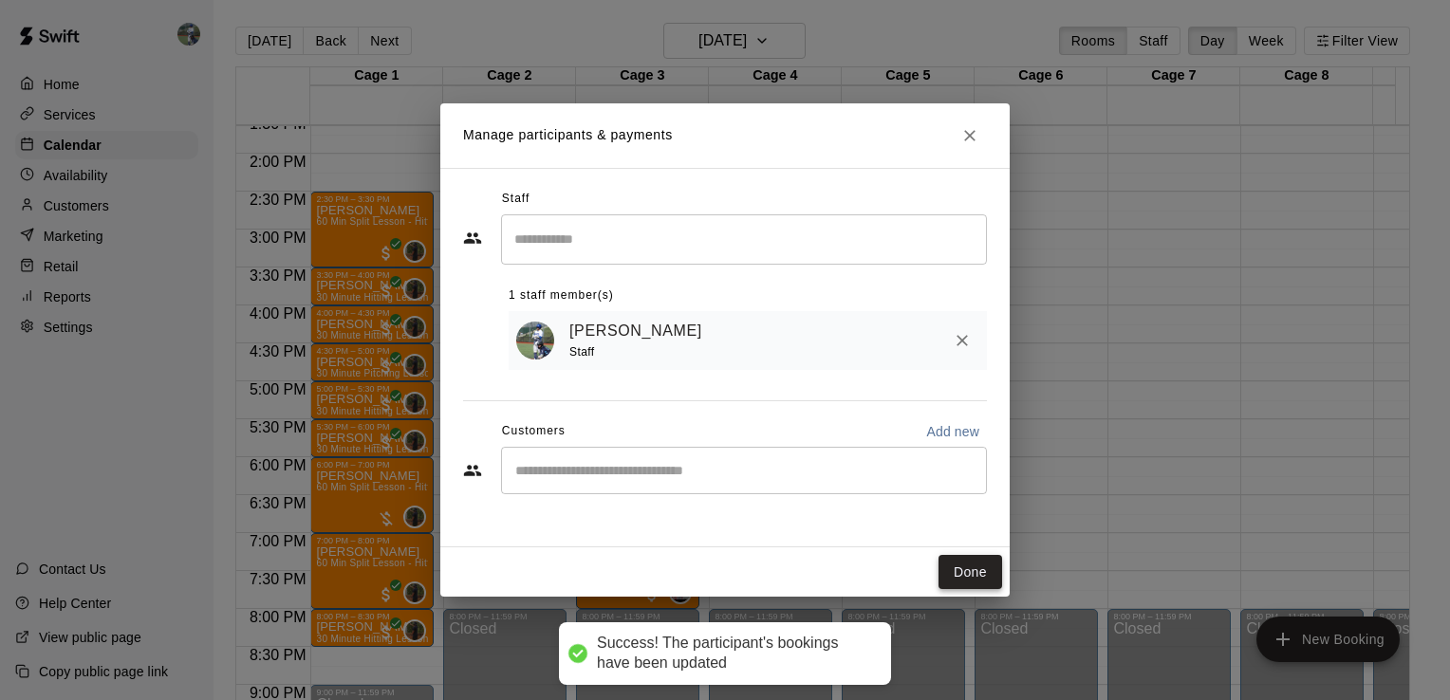
click at [970, 568] on button "Done" at bounding box center [971, 572] width 64 height 35
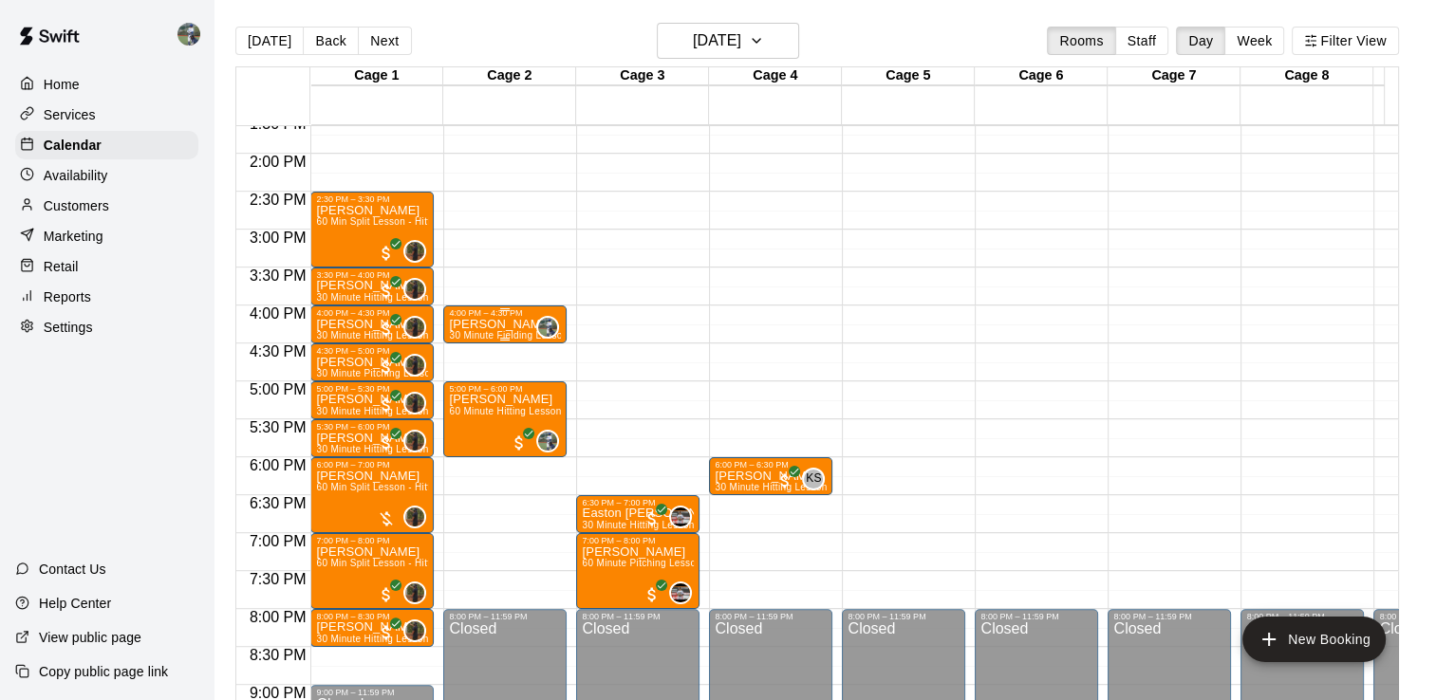
click at [506, 325] on p "[PERSON_NAME]" at bounding box center [505, 325] width 112 height 0
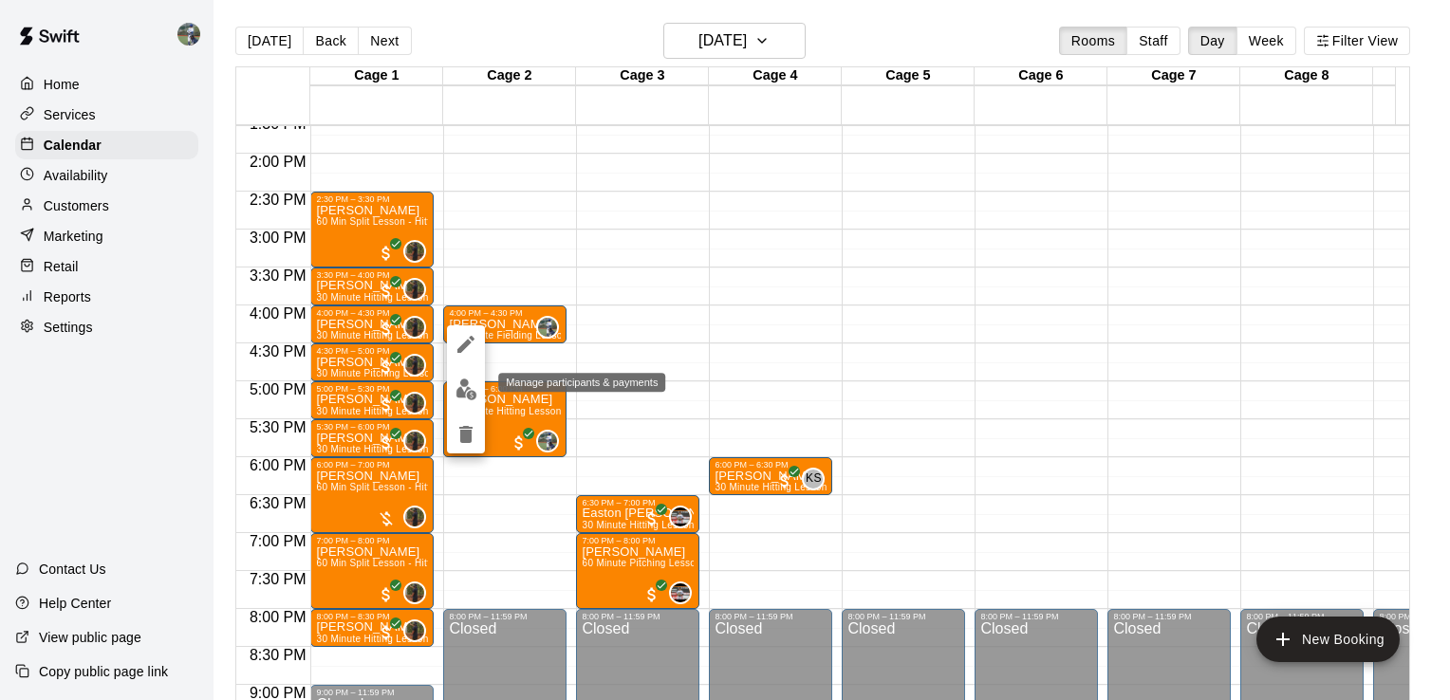
click at [472, 381] on img "edit" at bounding box center [467, 390] width 22 height 22
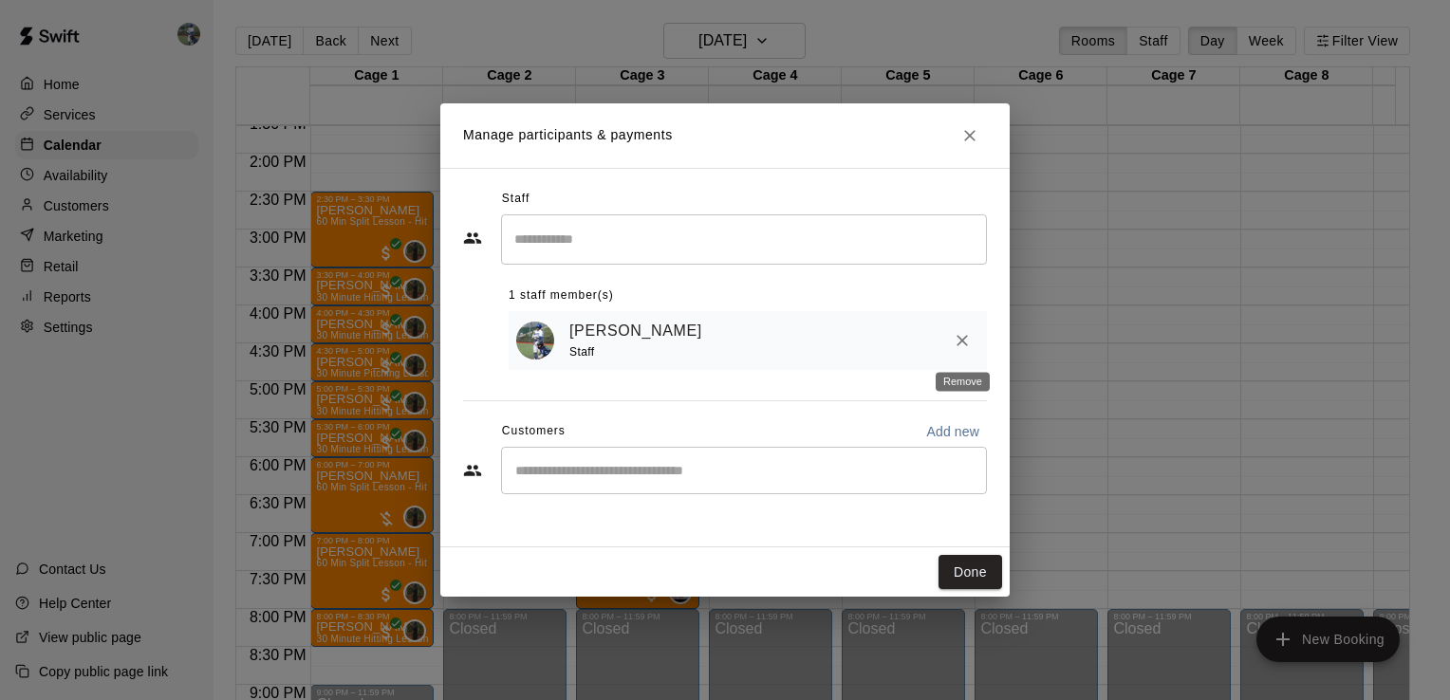
click at [964, 336] on icon "Remove" at bounding box center [962, 340] width 19 height 19
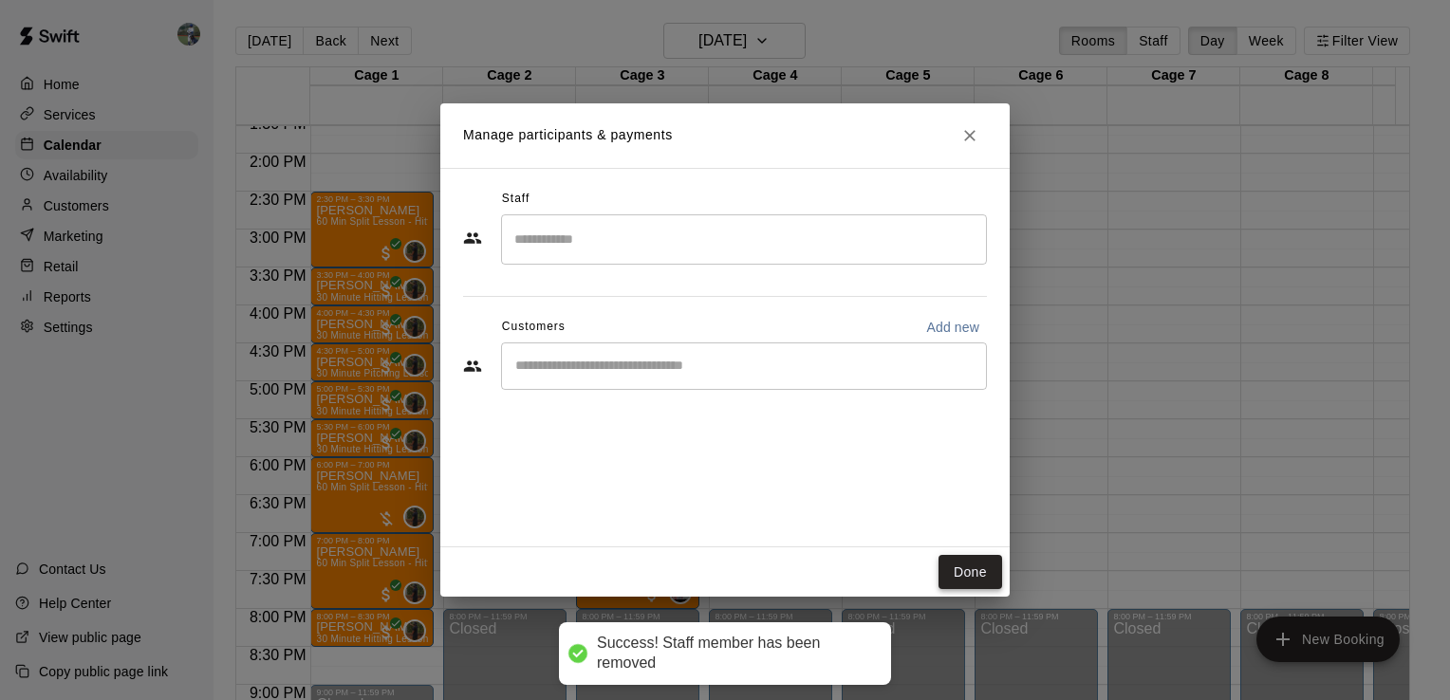
click at [955, 584] on button "Done" at bounding box center [971, 572] width 64 height 35
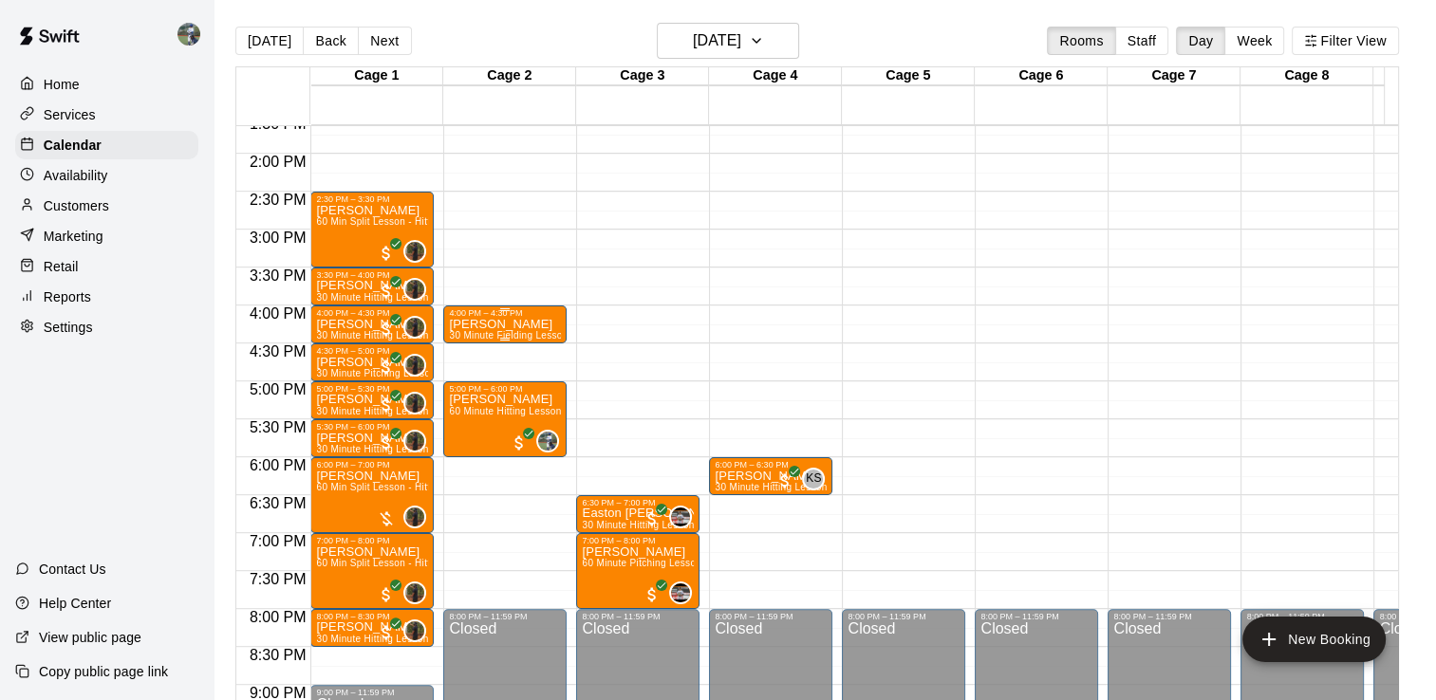
click at [513, 328] on div "[PERSON_NAME] 30 Minute Fielding Lesson" at bounding box center [505, 668] width 112 height 700
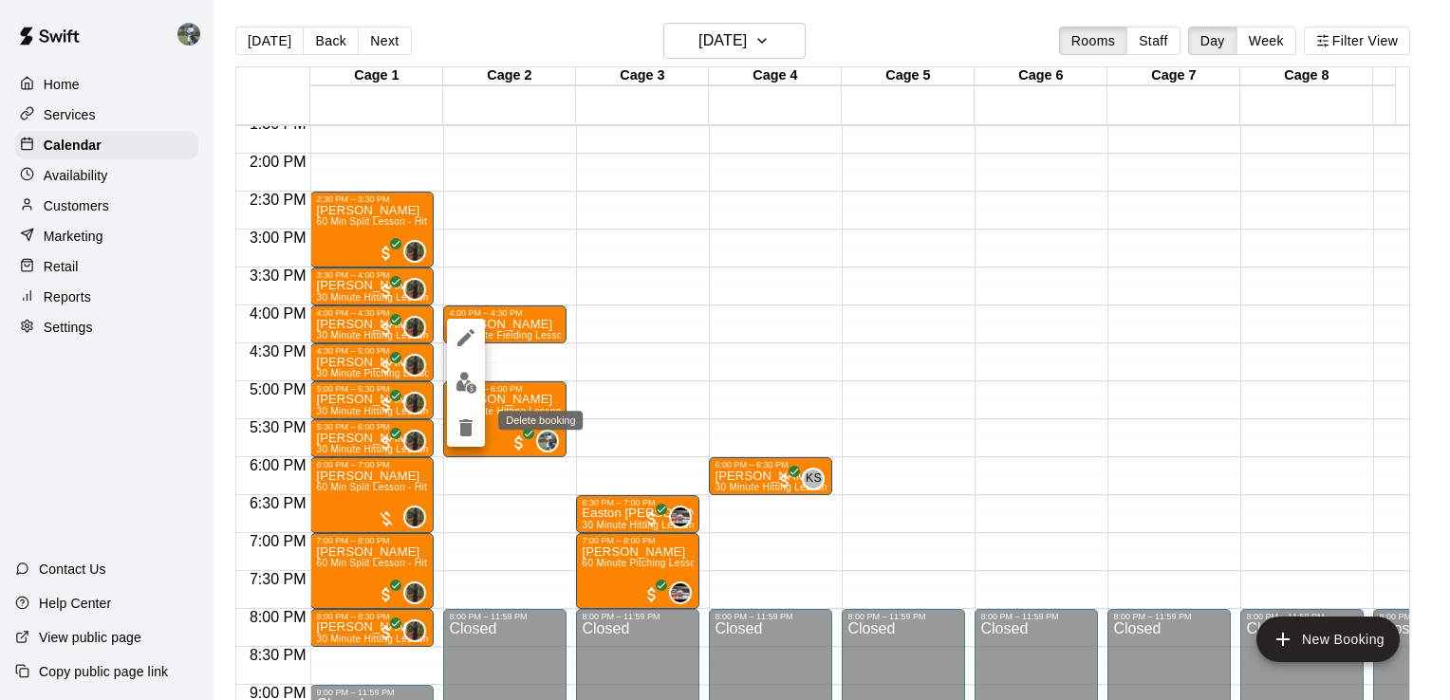
click at [459, 427] on icon "delete" at bounding box center [466, 428] width 23 height 23
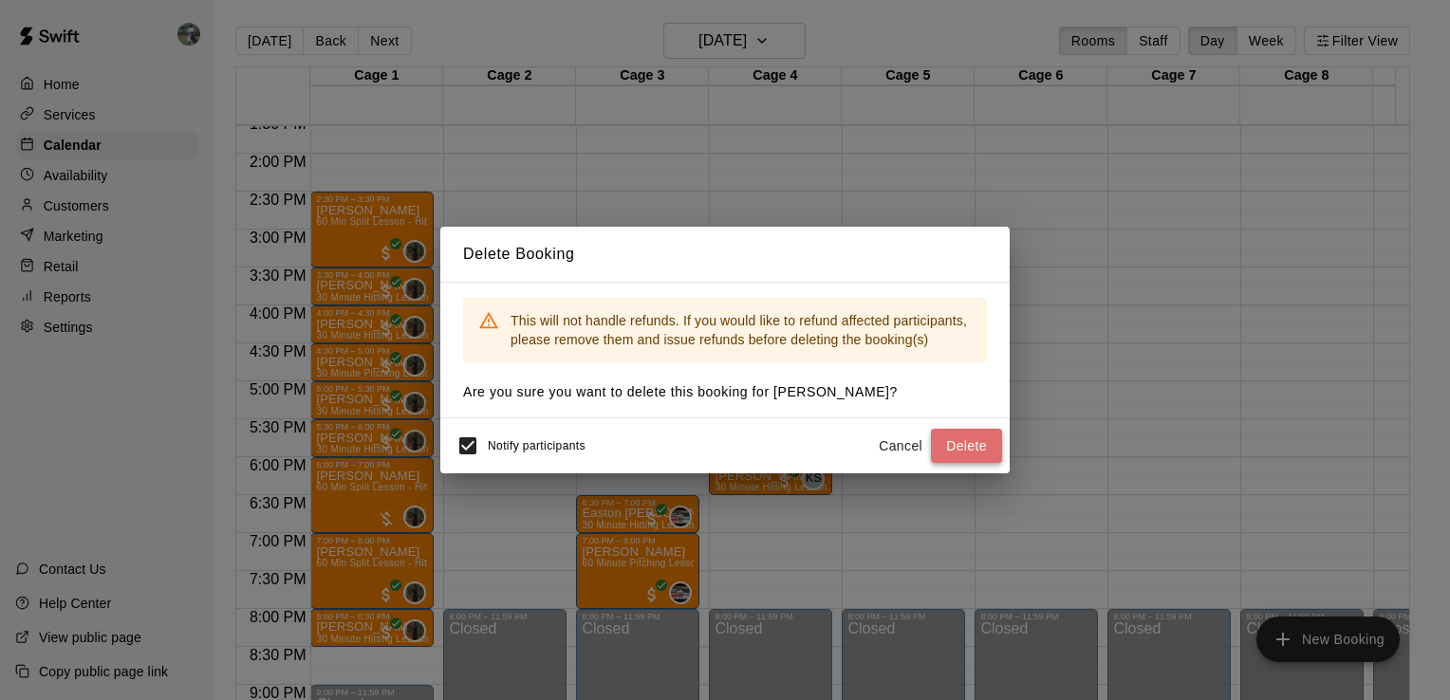
click at [960, 440] on button "Delete" at bounding box center [966, 446] width 71 height 35
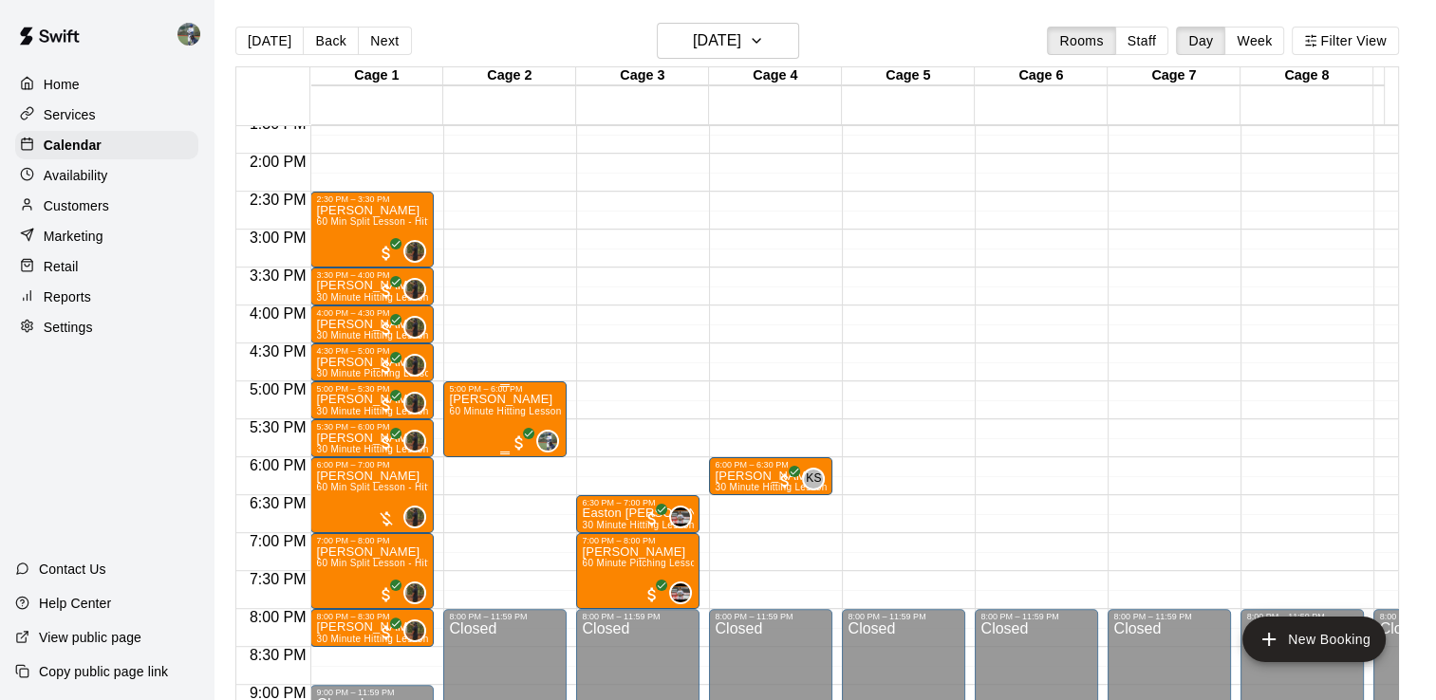
click at [516, 416] on span "60 Minute Hitting Lesson" at bounding box center [505, 411] width 112 height 10
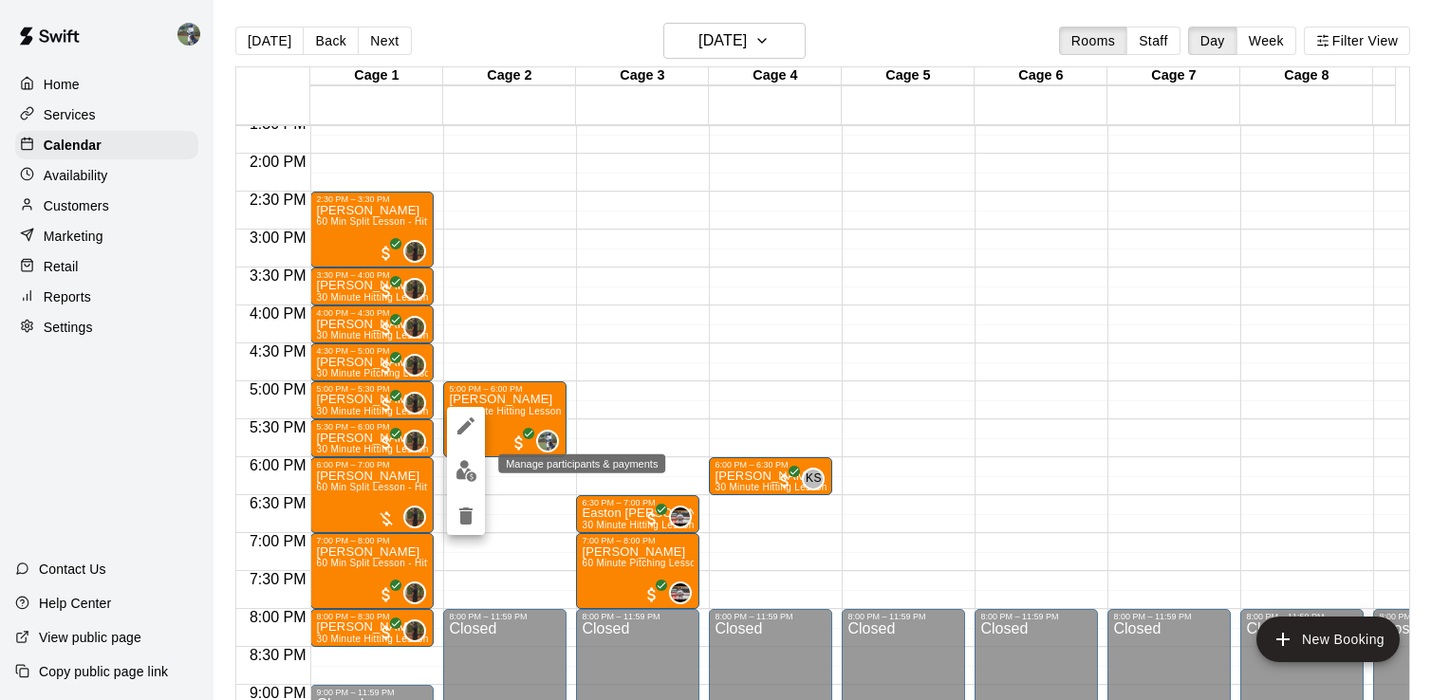
click at [464, 462] on img "edit" at bounding box center [467, 471] width 22 height 22
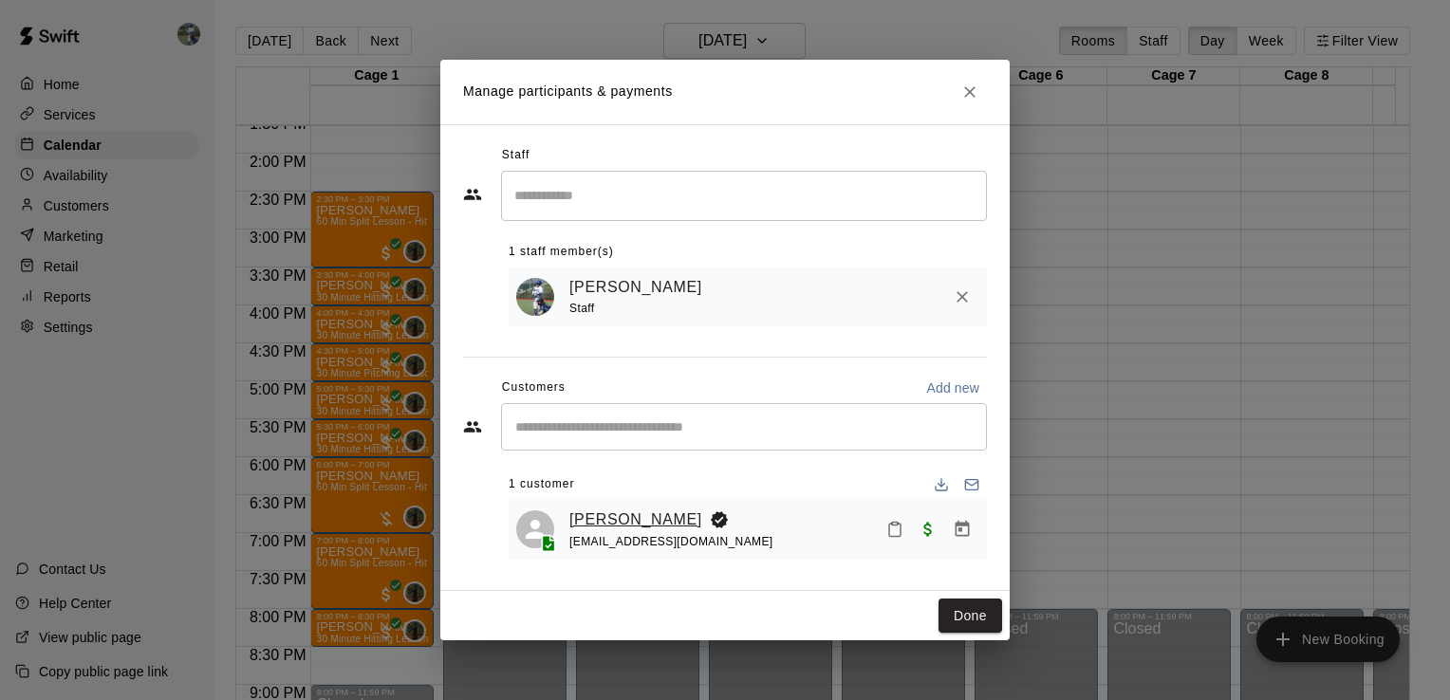
click at [606, 518] on link "[PERSON_NAME]" at bounding box center [635, 520] width 133 height 25
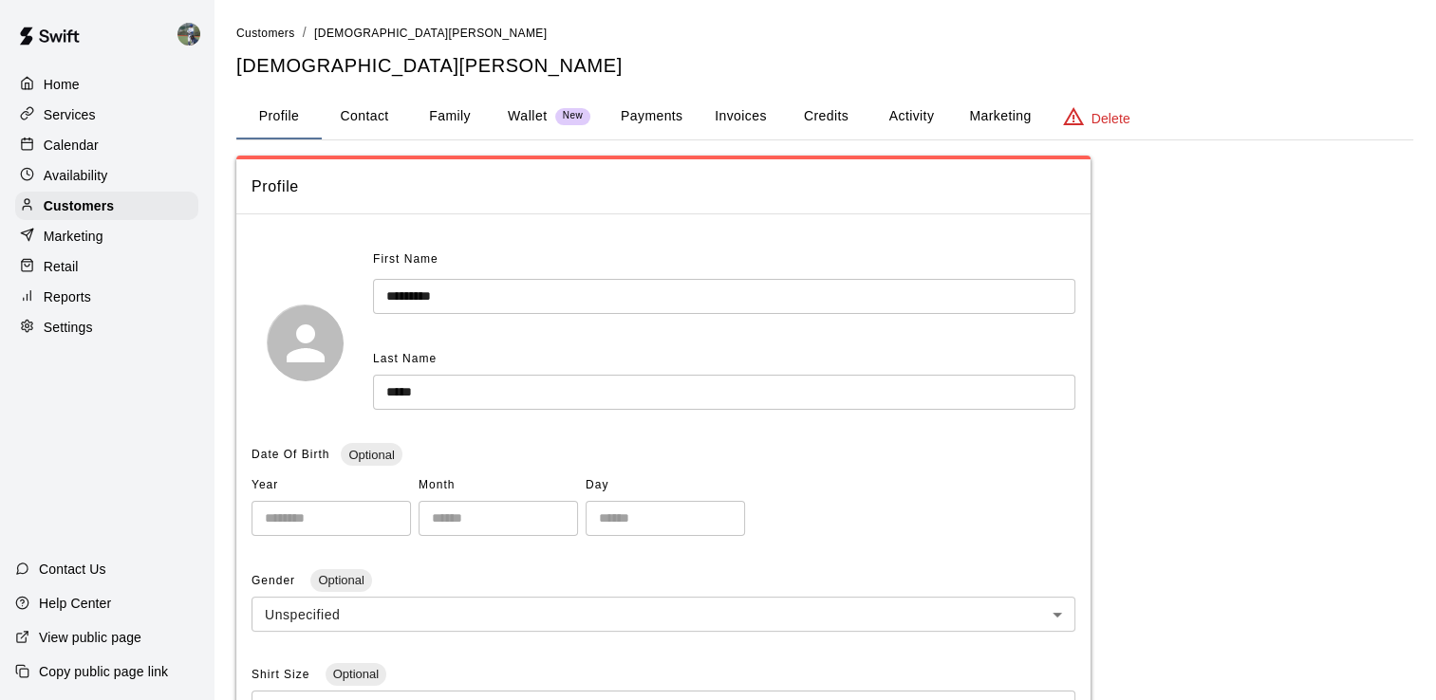
click at [357, 115] on button "Contact" at bounding box center [364, 117] width 85 height 46
select select "**"
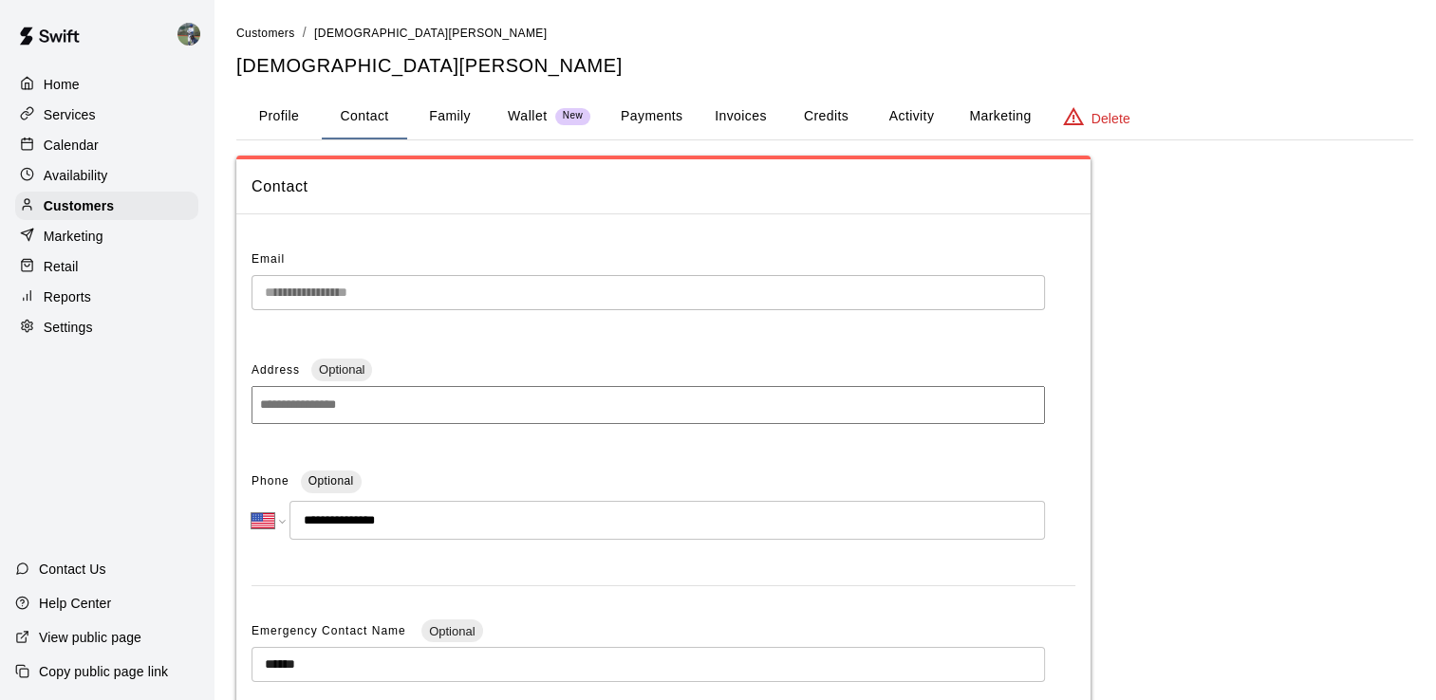
click at [90, 154] on p "Calendar" at bounding box center [71, 145] width 55 height 19
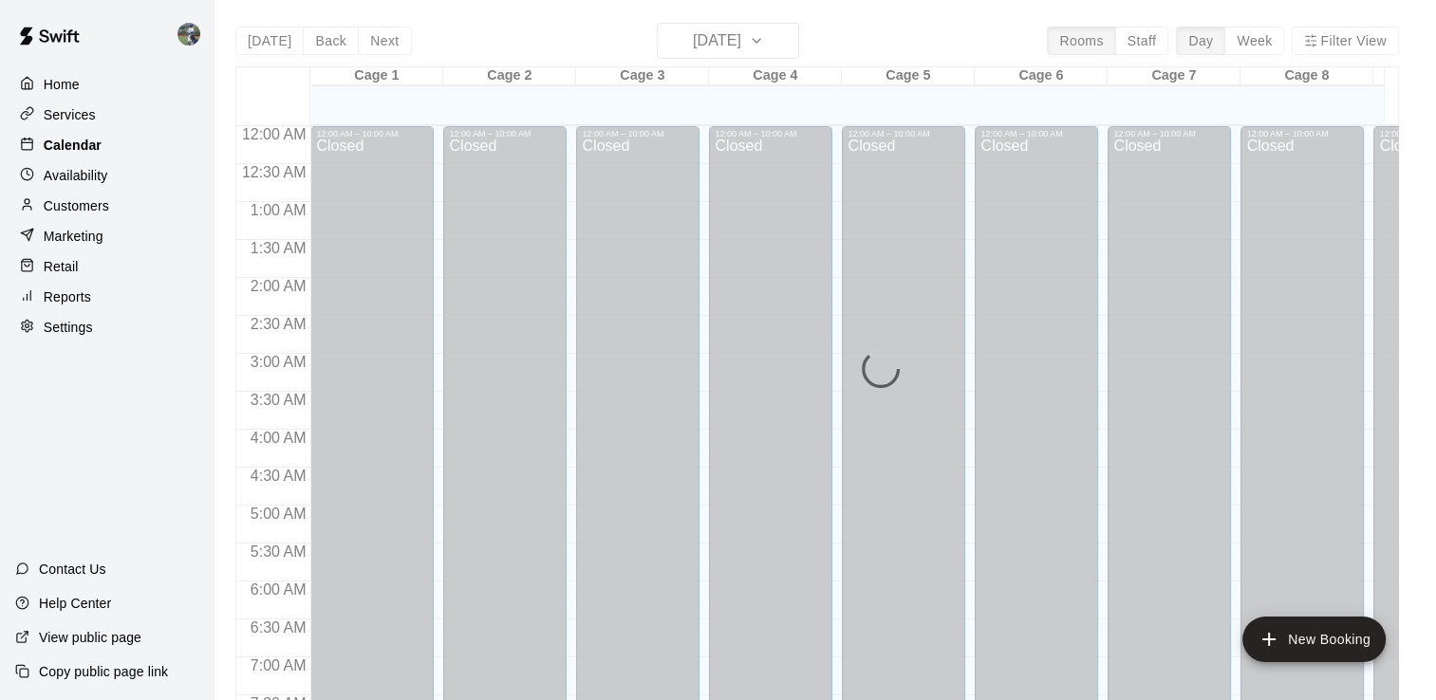
scroll to position [1024, 0]
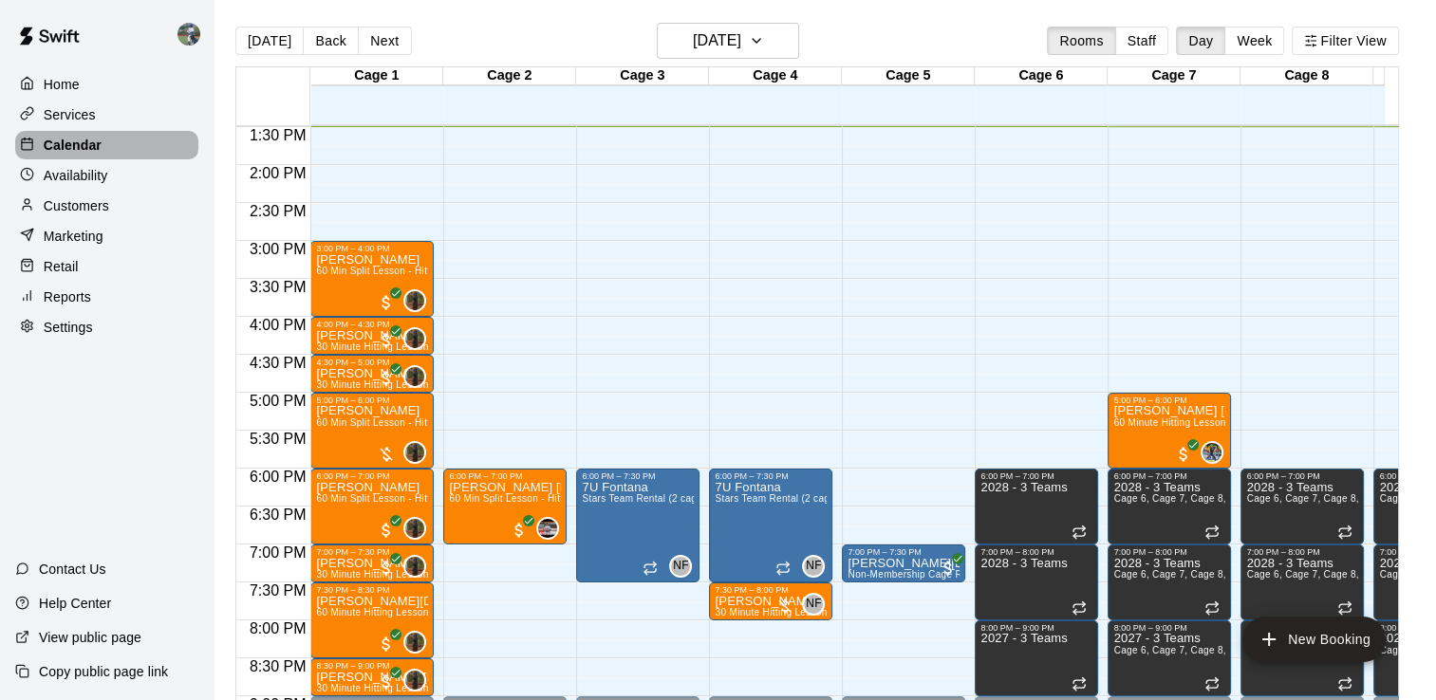
click at [89, 154] on p "Calendar" at bounding box center [73, 145] width 58 height 19
